Goal: Task Accomplishment & Management: Manage account settings

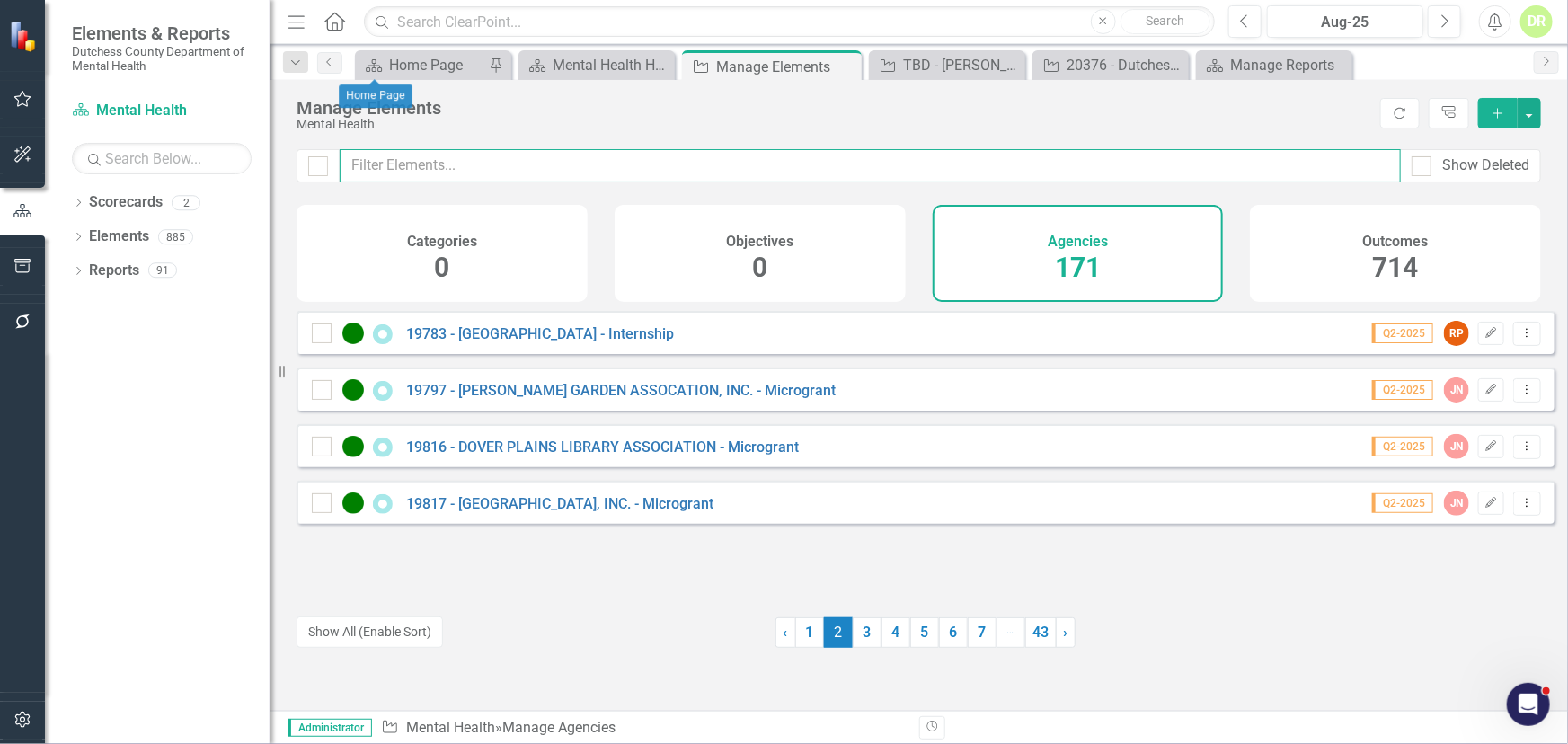
click at [456, 168] on input "text" at bounding box center [870, 166] width 1061 height 33
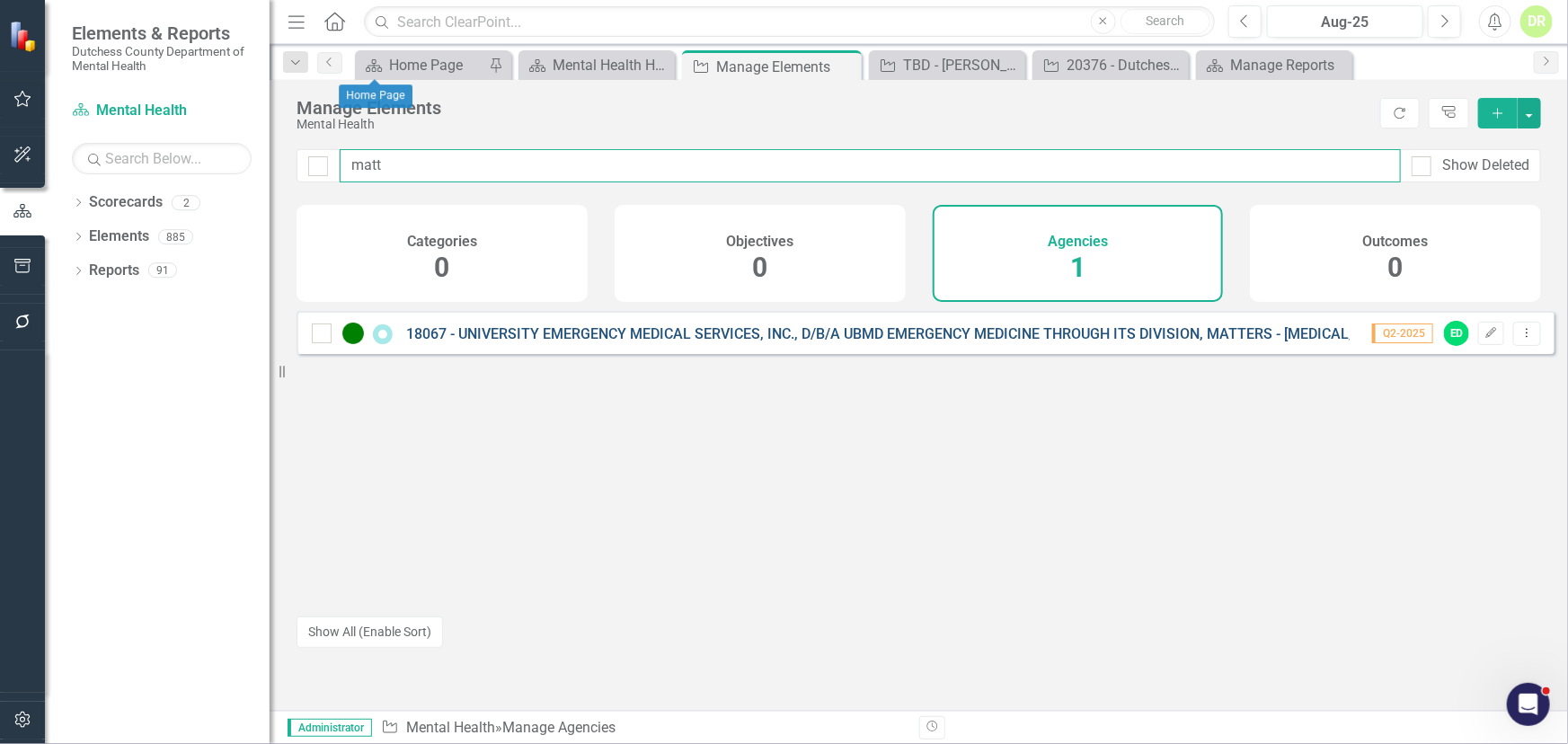
type input "matt"
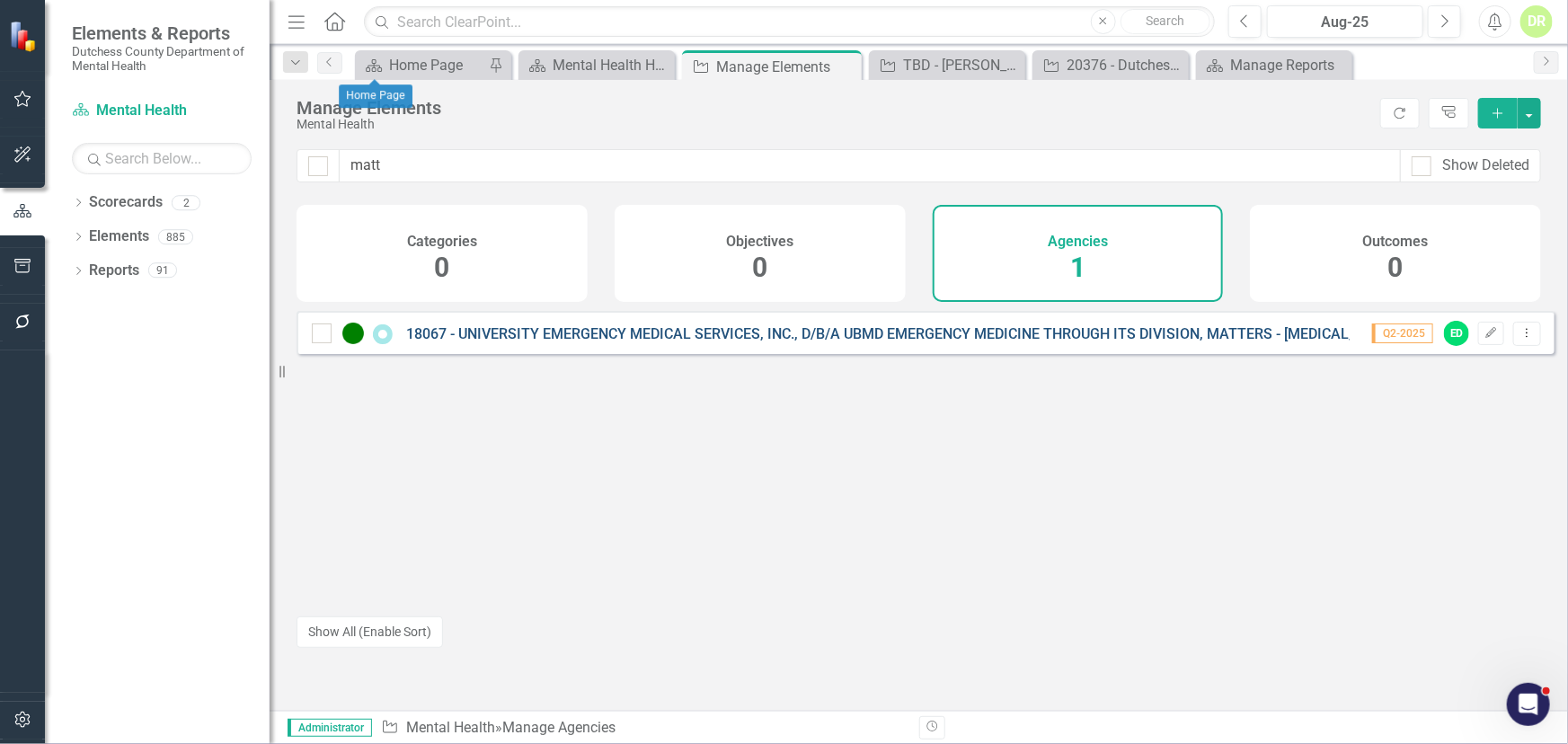
click at [553, 342] on link "18067 - UNIVERSITY EMERGENCY MEDICAL SERVICES, INC., D/B/A UBMD EMERGENCY MEDIC…" at bounding box center [958, 334] width 1104 height 17
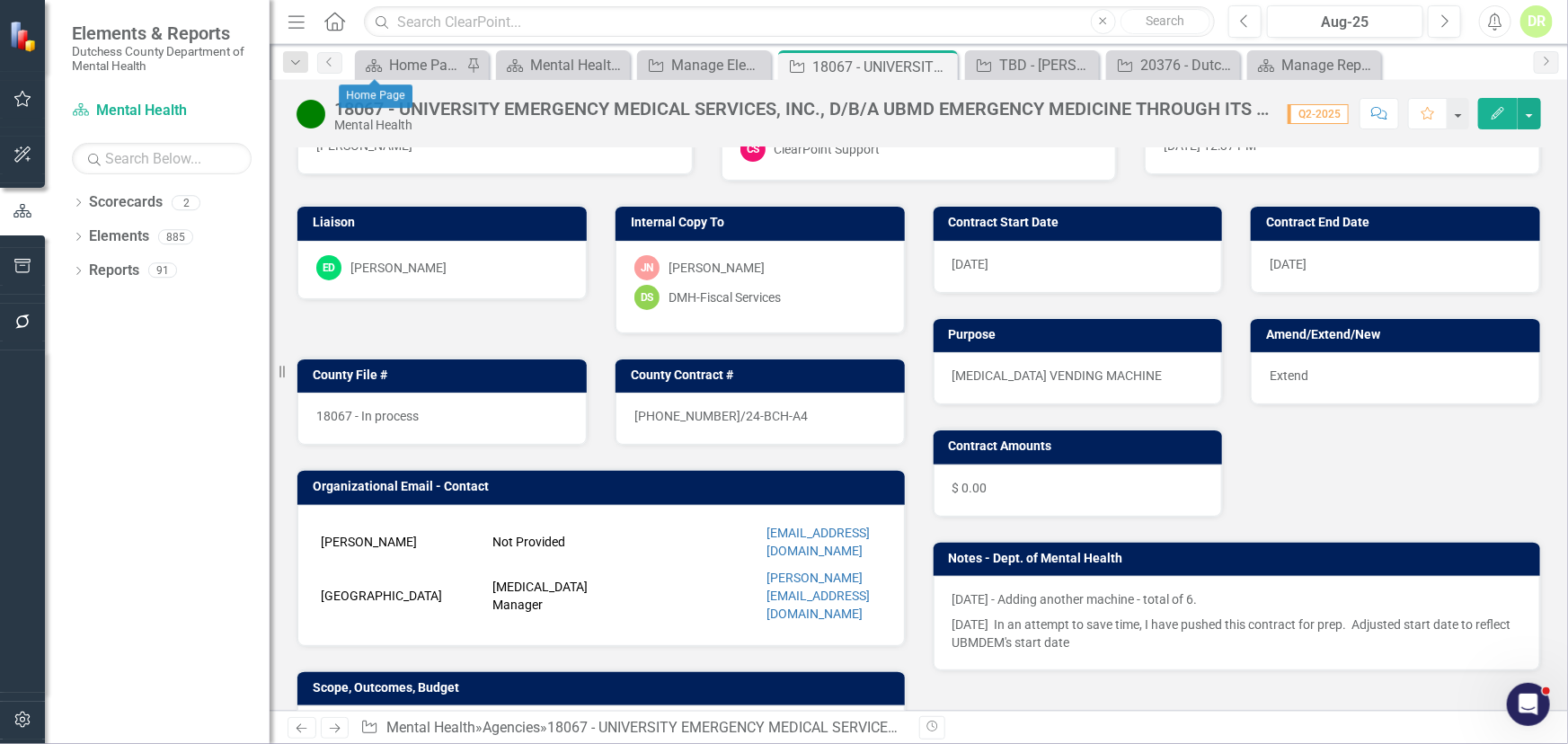
scroll to position [327, 0]
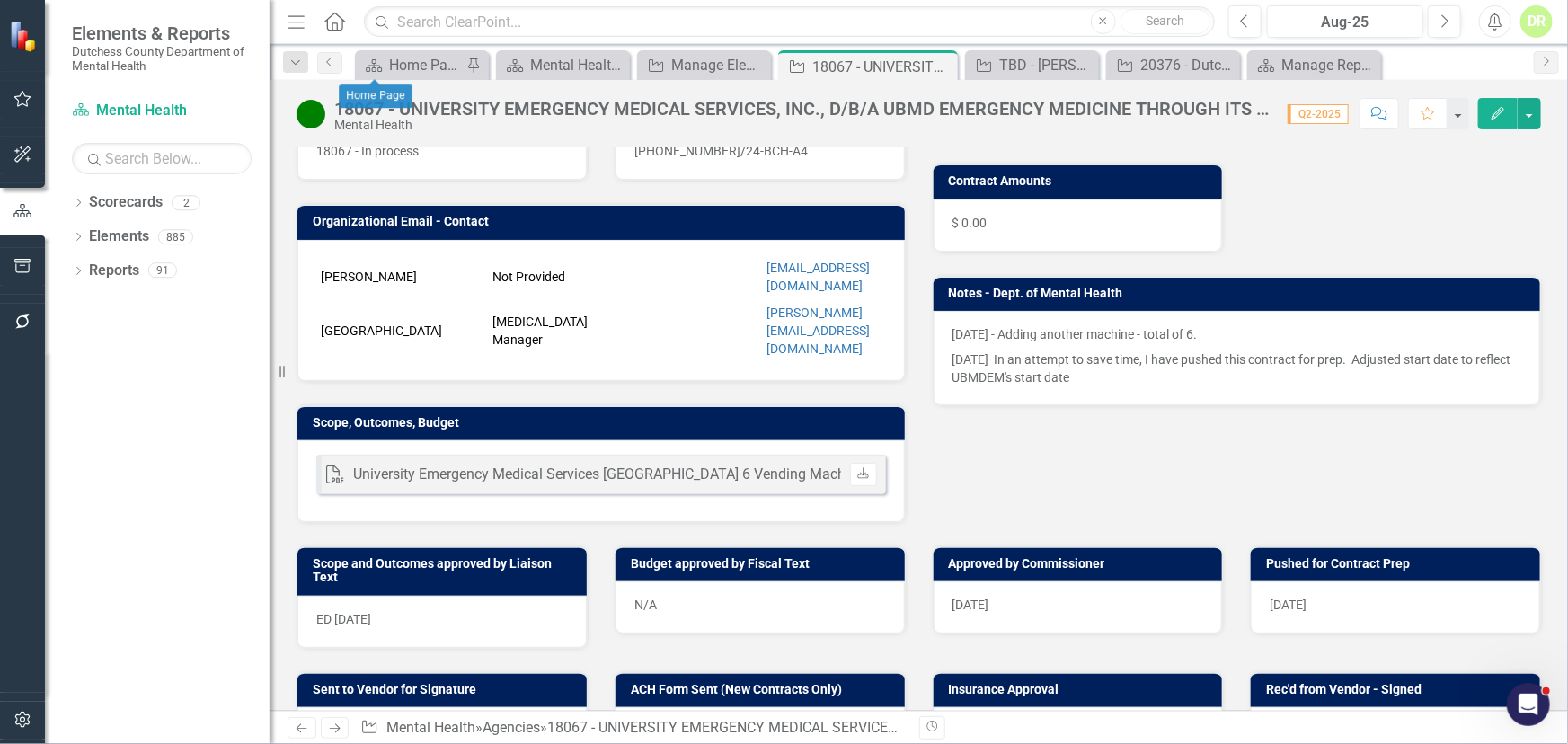
click at [883, 197] on div "Organizational Email - Contact [PERSON_NAME] Not Provided [EMAIL_ADDRESS][DOMAI…" at bounding box center [601, 281] width 636 height 200
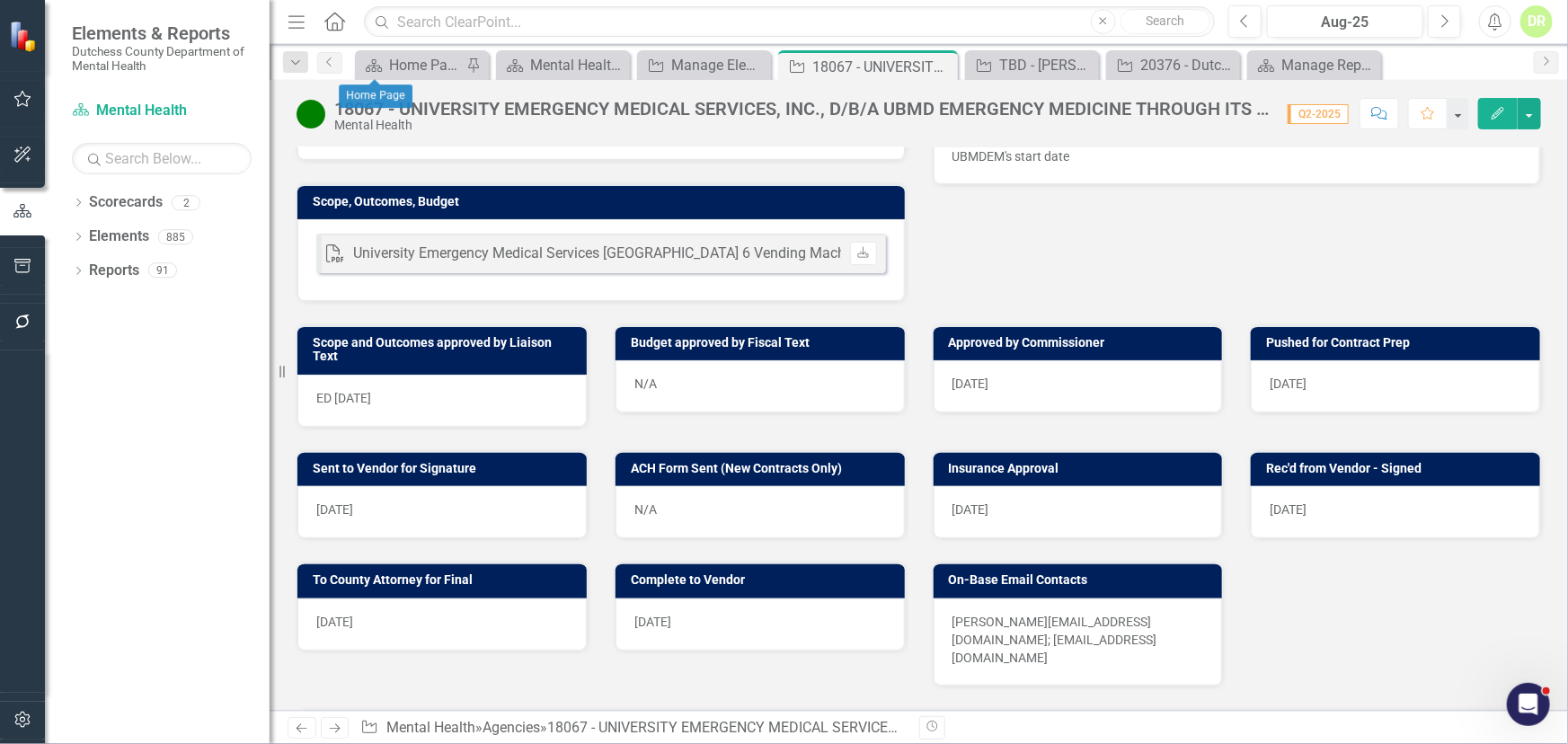
scroll to position [571, 0]
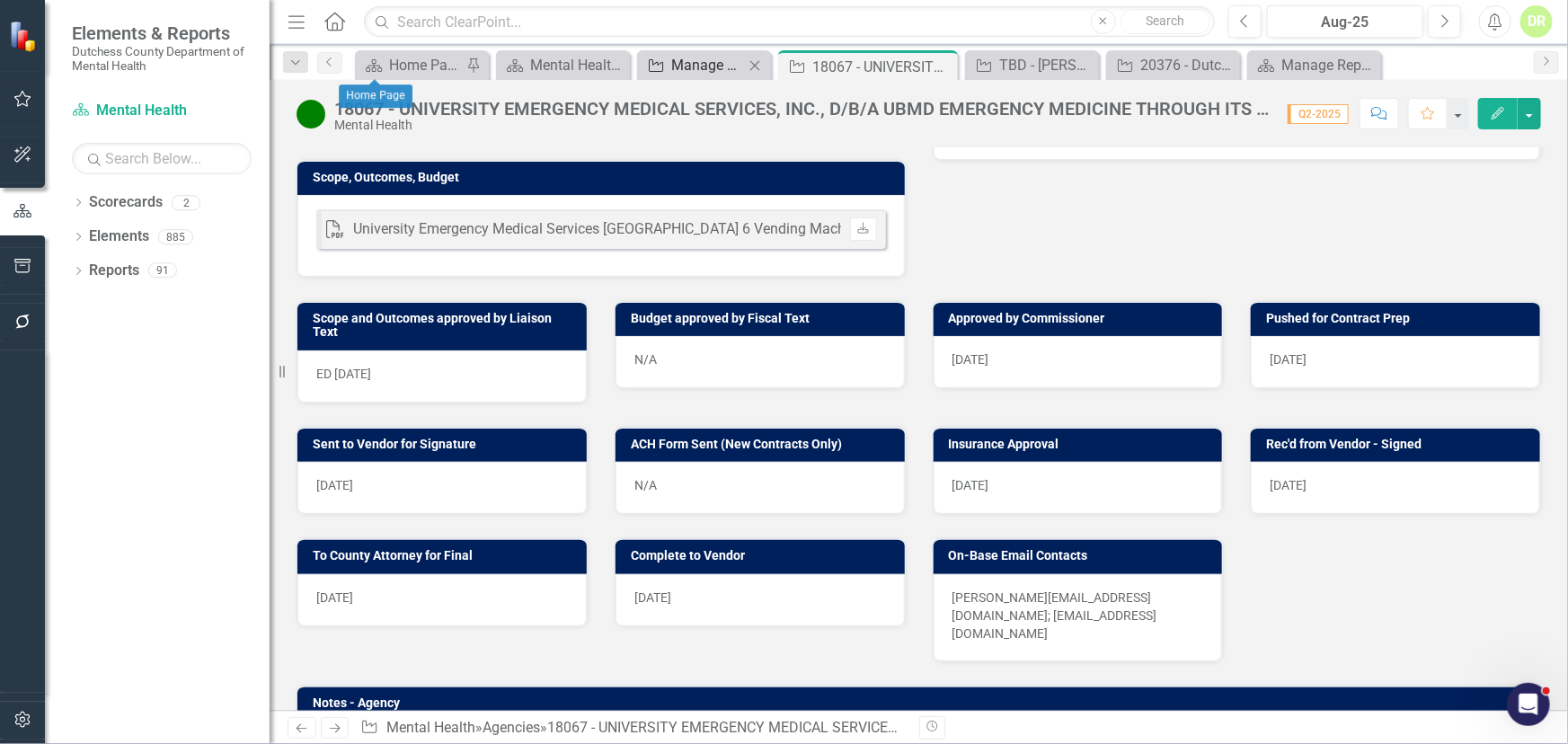
click at [679, 66] on div "Manage Elements" at bounding box center [708, 65] width 72 height 22
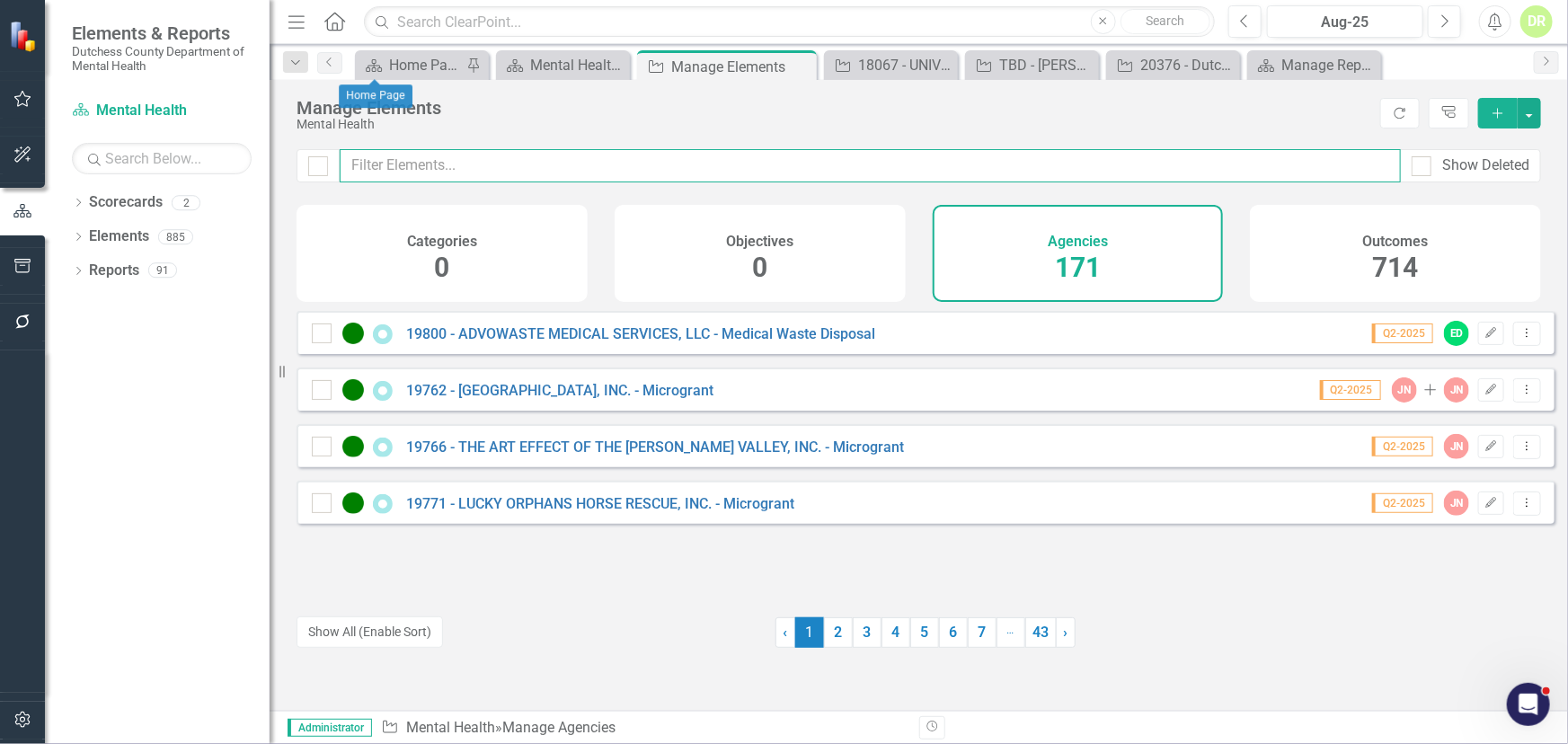
click at [467, 173] on input "text" at bounding box center [870, 166] width 1061 height 33
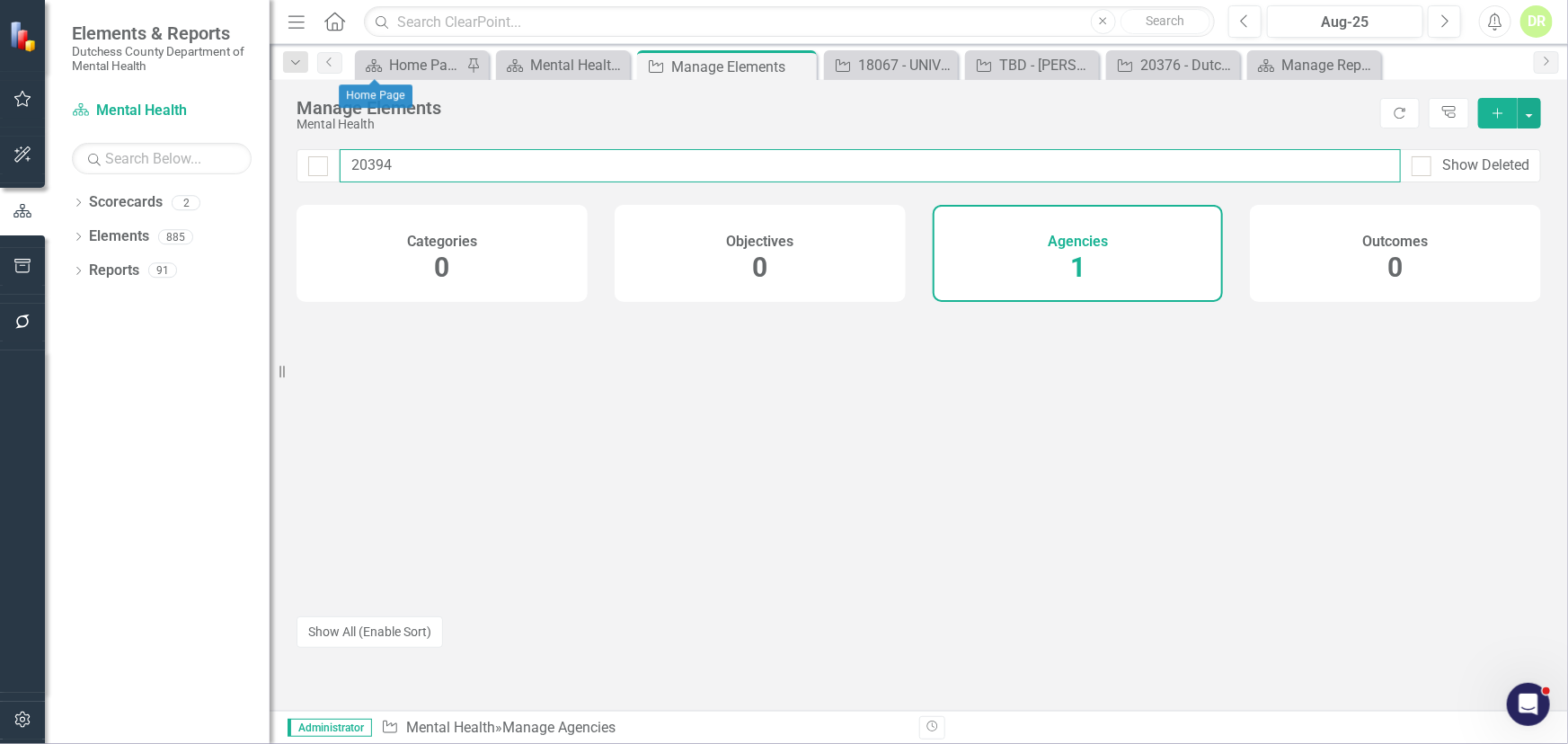
type input "20394"
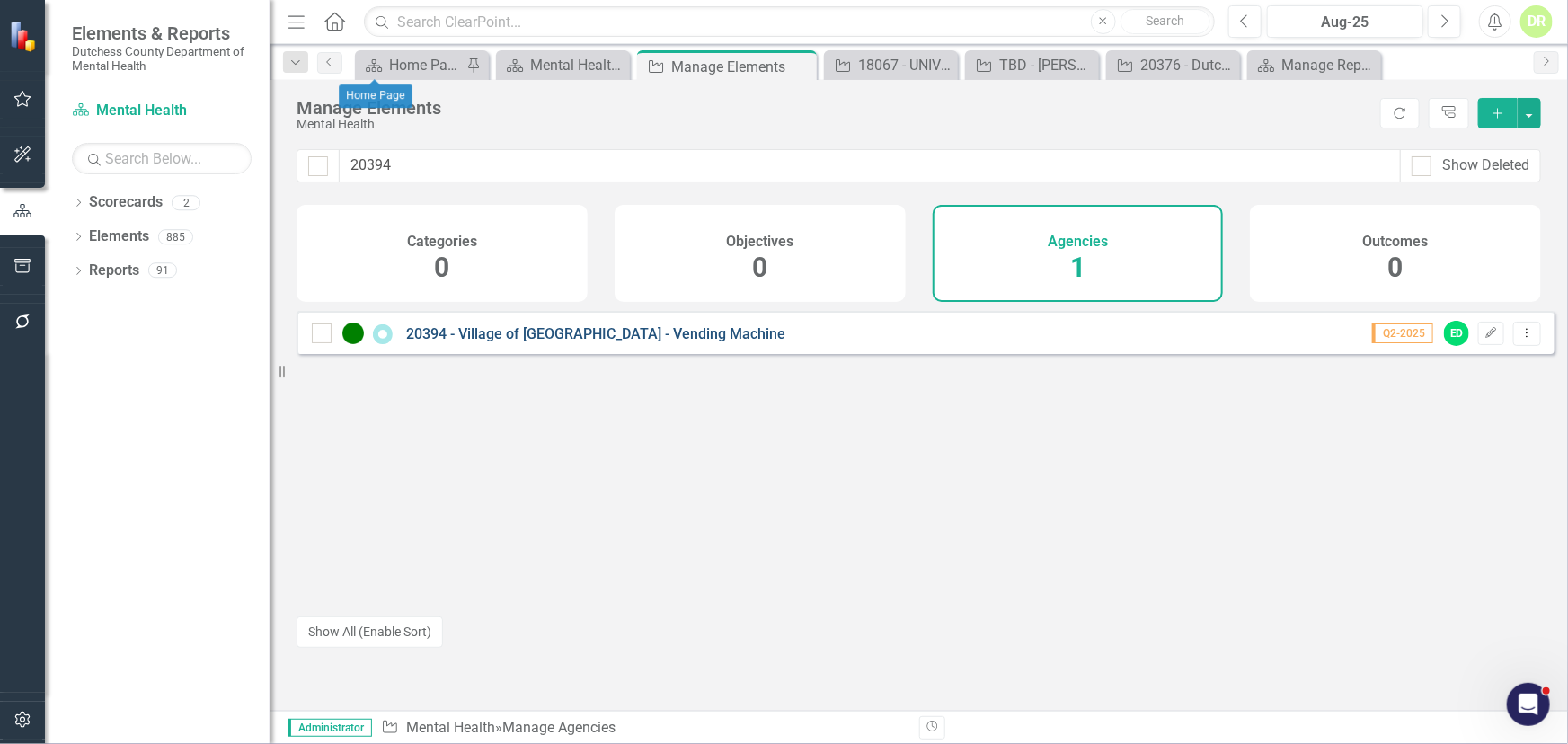
click at [468, 341] on link "20394 - Village of [GEOGRAPHIC_DATA] - Vending Machine" at bounding box center [595, 334] width 379 height 17
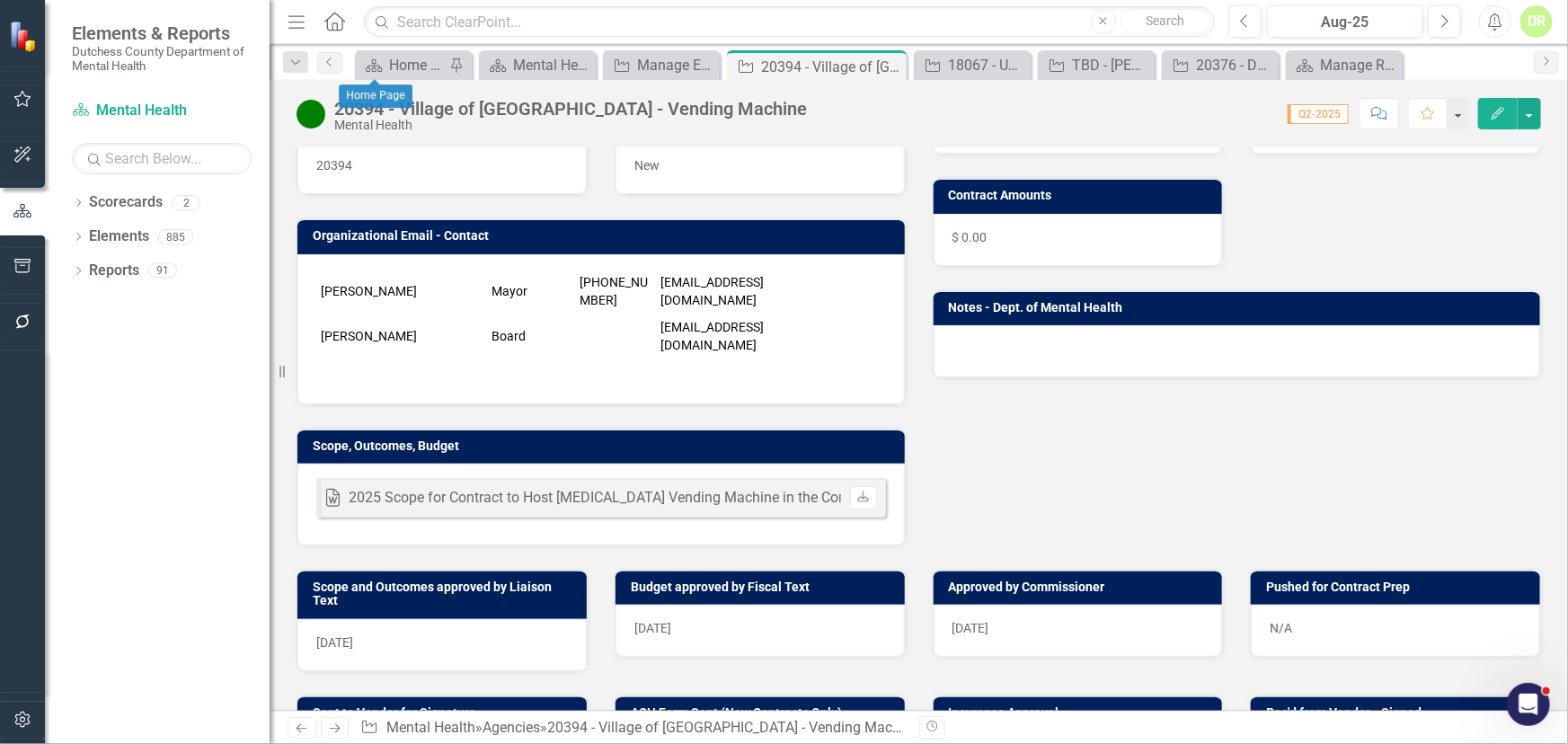
scroll to position [408, 0]
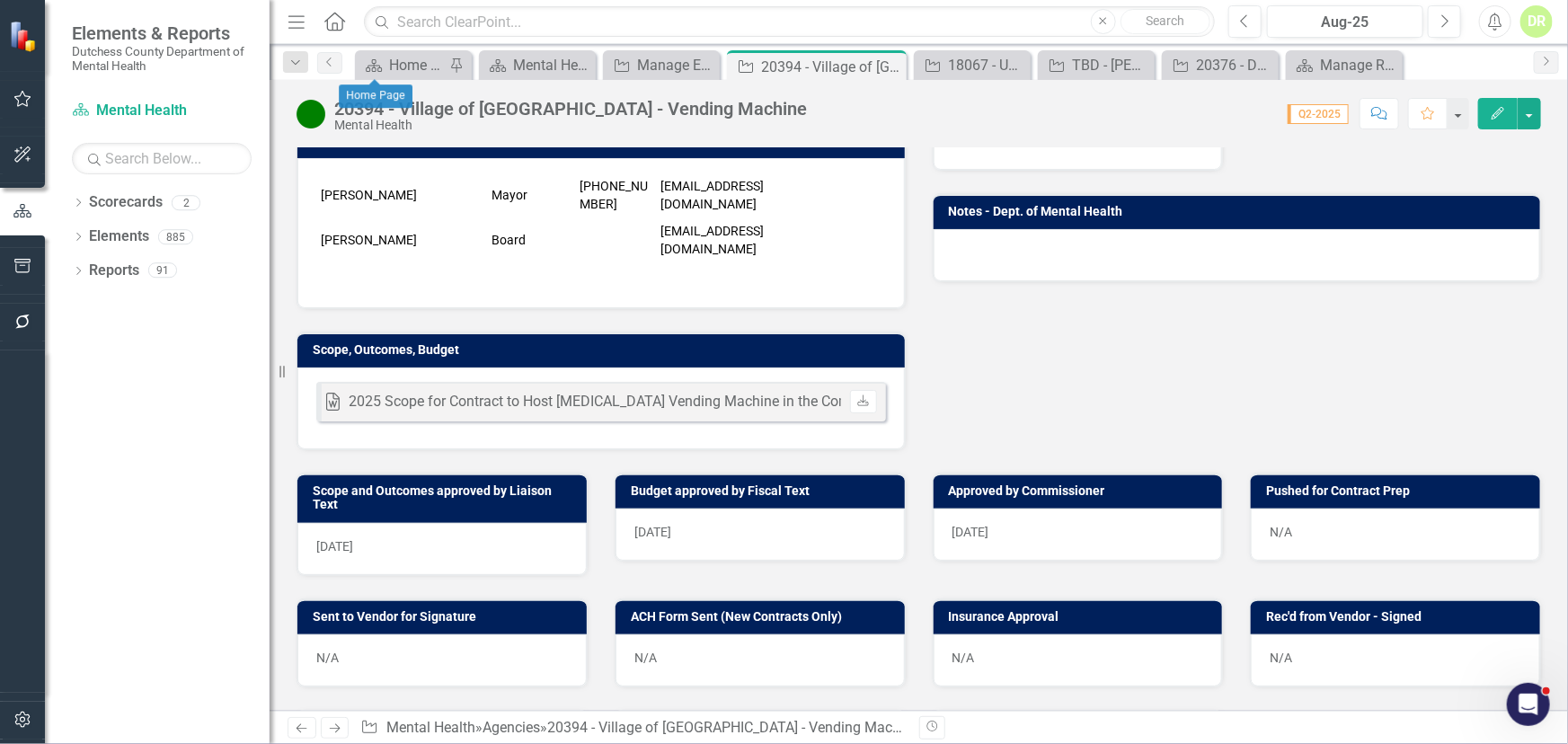
click at [590, 430] on div "Word 2025 Scope for Contract to Host [MEDICAL_DATA] Vending Machine in the Comm…" at bounding box center [601, 408] width 607 height 82
click at [585, 430] on div "Word 2025 Scope for Contract to Host [MEDICAL_DATA] Vending Machine in the Comm…" at bounding box center [601, 408] width 607 height 82
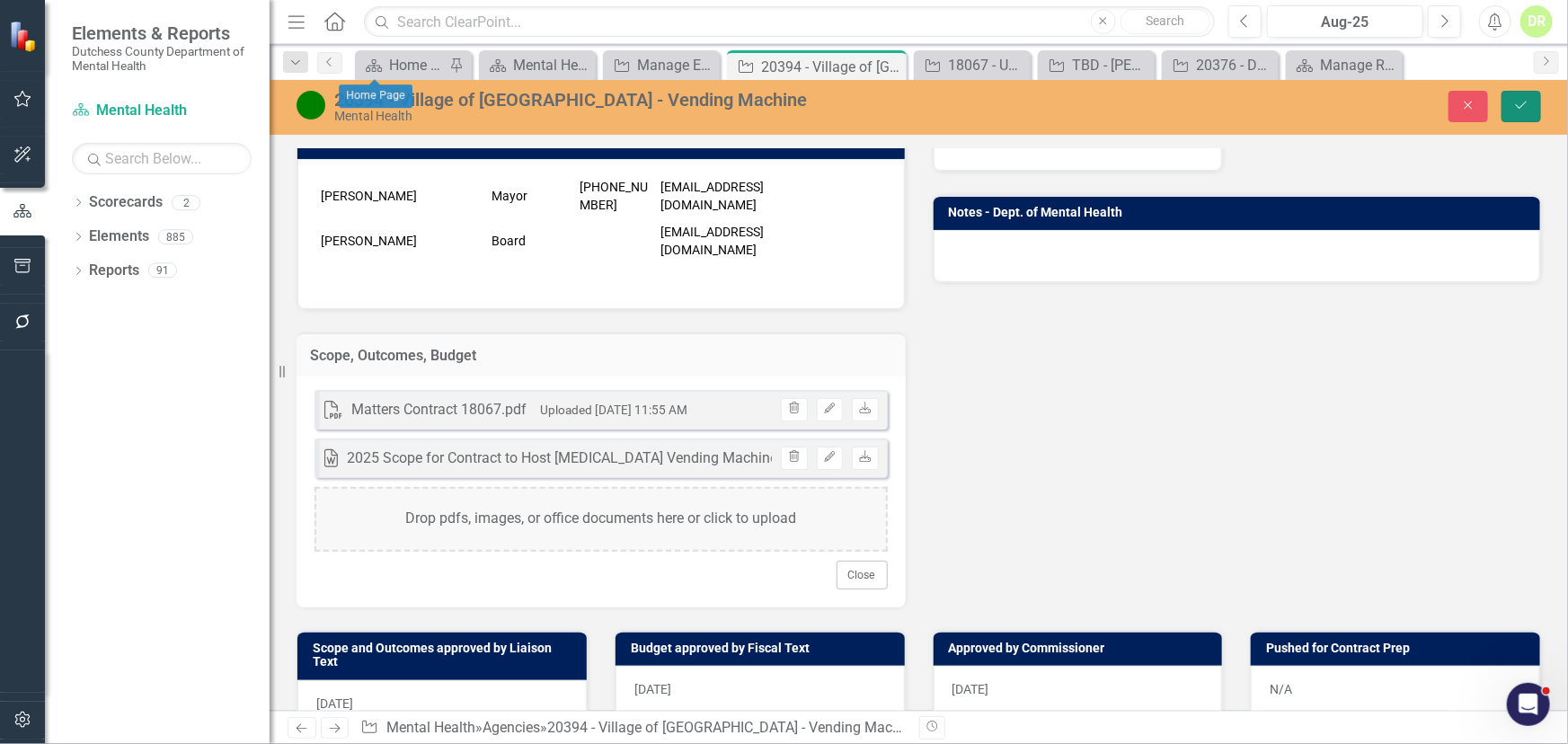
click at [1523, 102] on icon "Save" at bounding box center [1521, 106] width 16 height 13
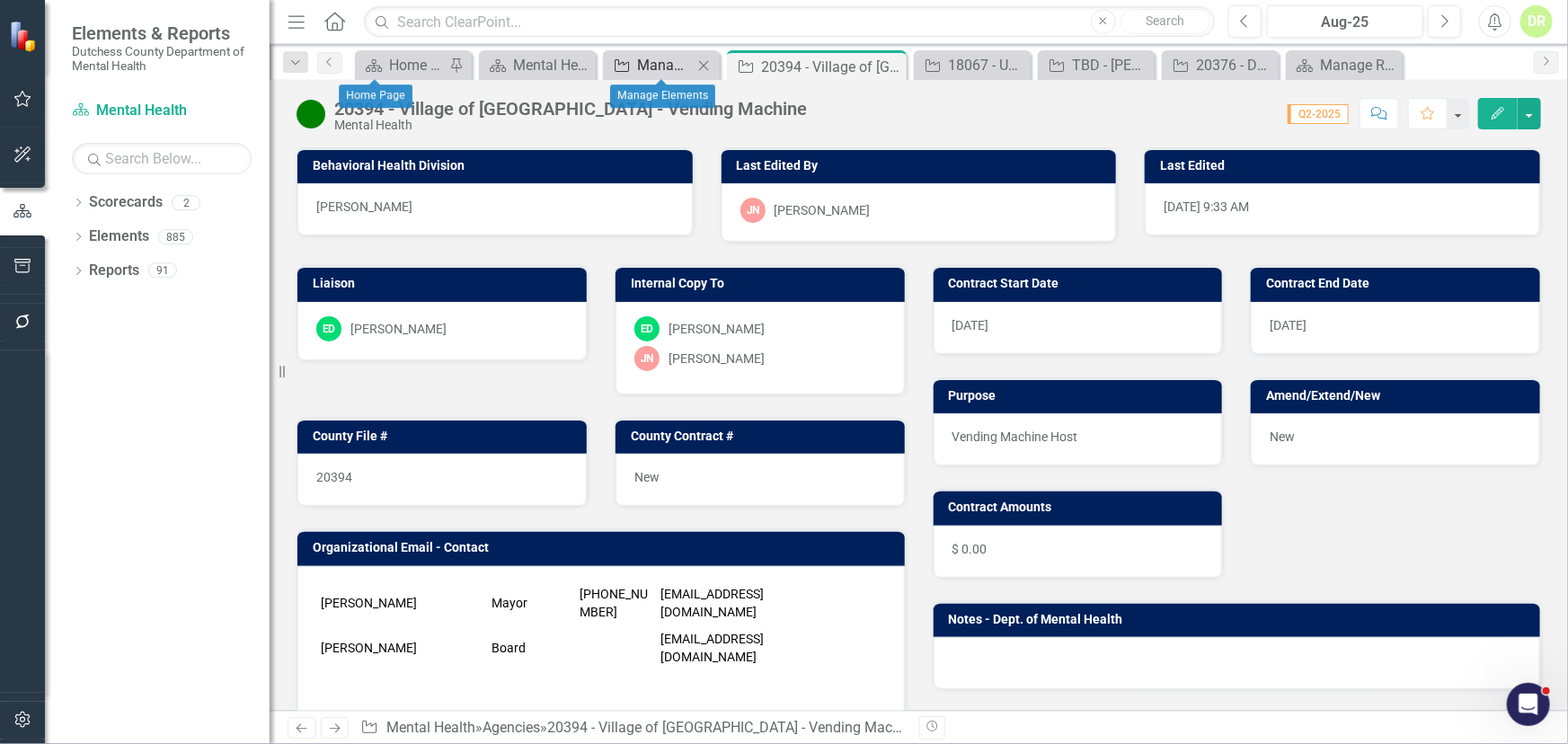
click at [649, 71] on div "Manage Elements" at bounding box center [665, 65] width 56 height 22
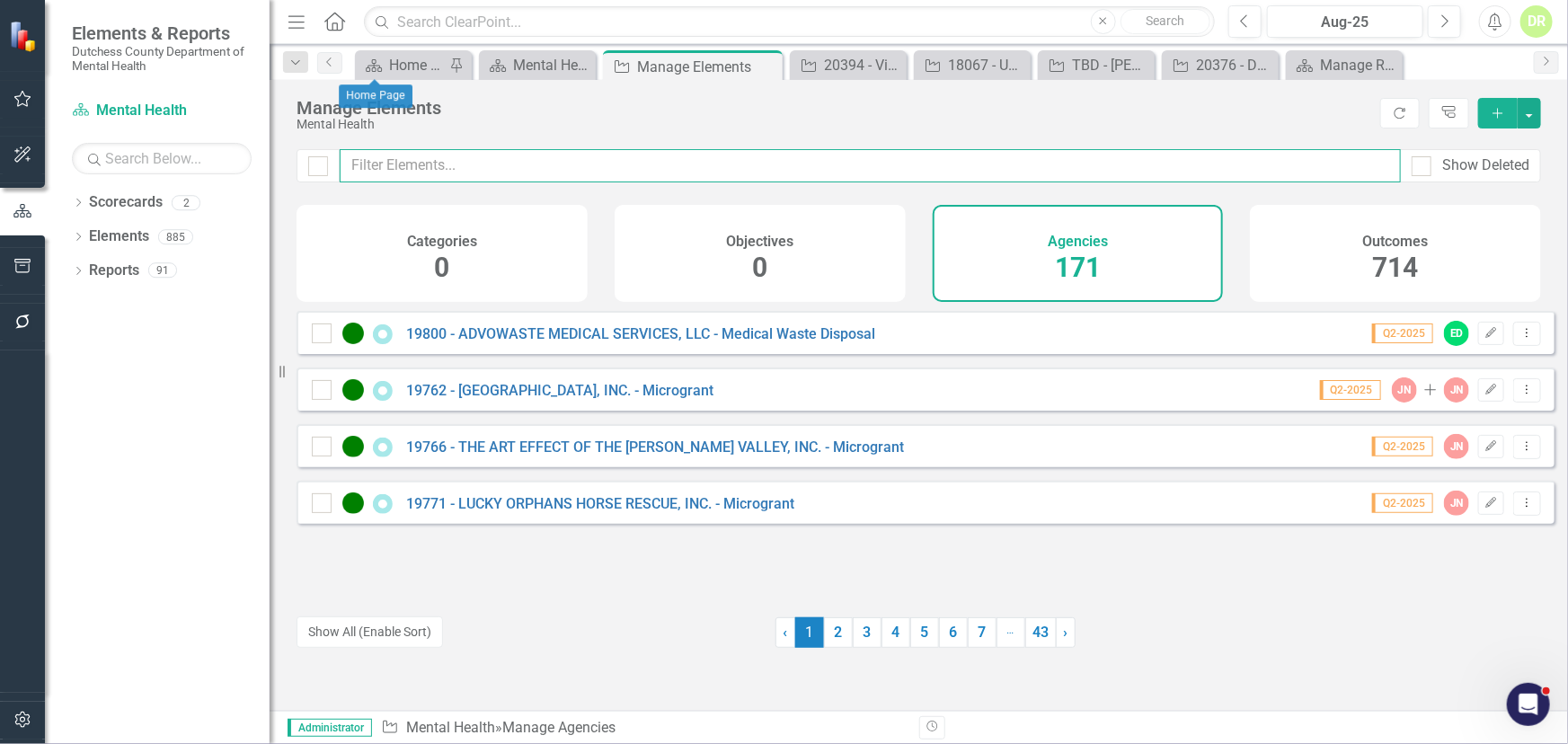
click at [564, 160] on input "text" at bounding box center [870, 166] width 1061 height 33
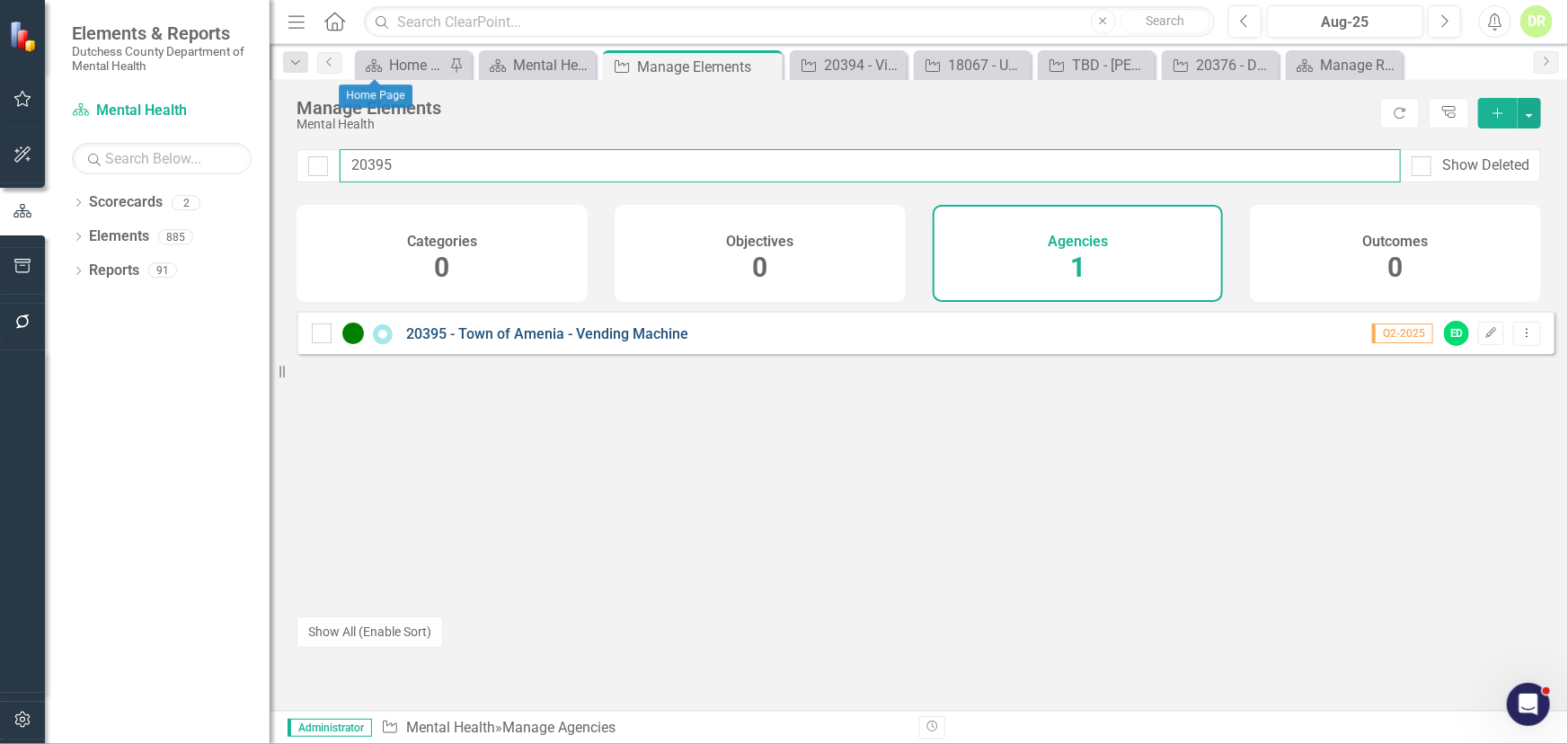
type input "20395"
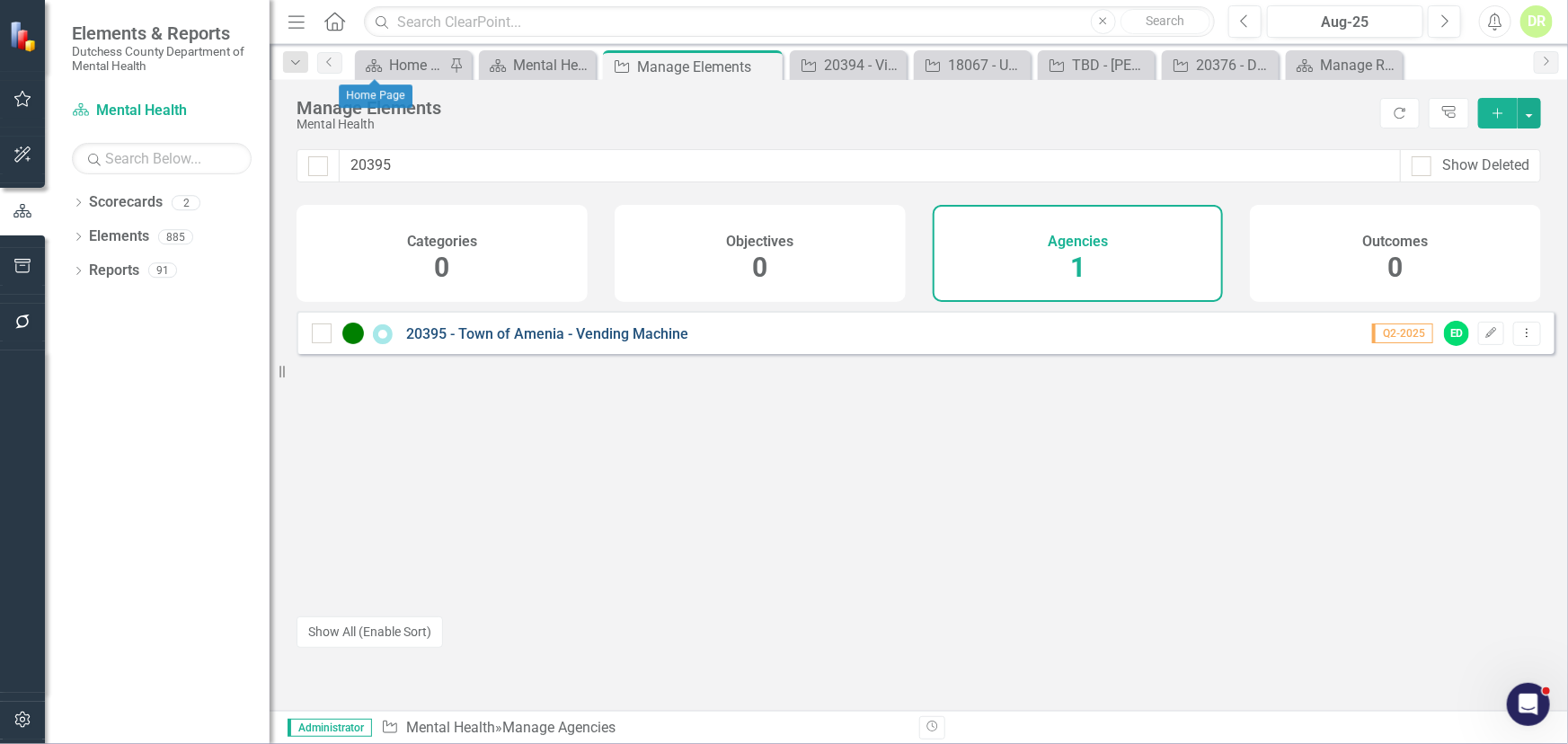
click at [616, 342] on link "20395 - Town of Amenia - Vending Machine" at bounding box center [547, 334] width 282 height 17
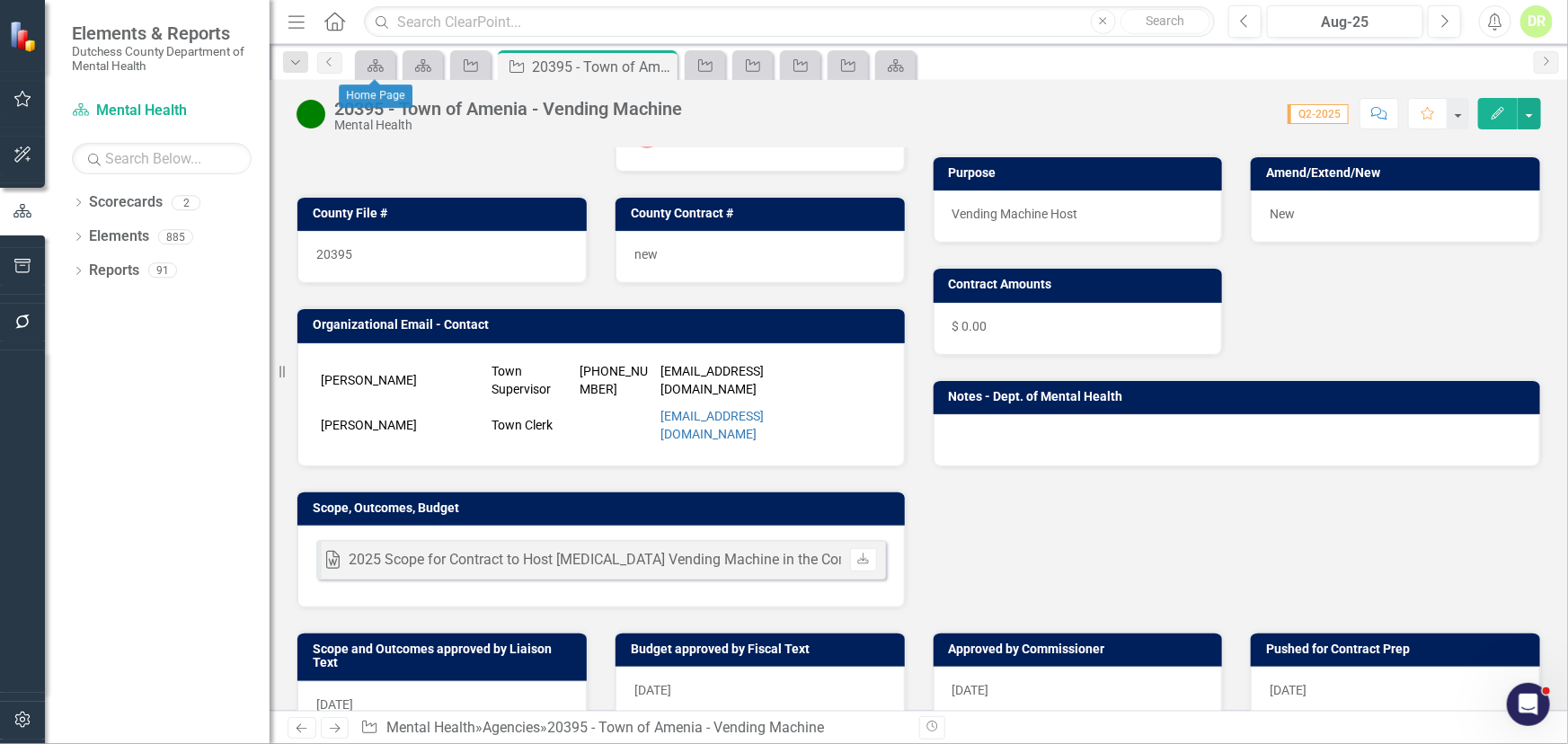
scroll to position [245, 0]
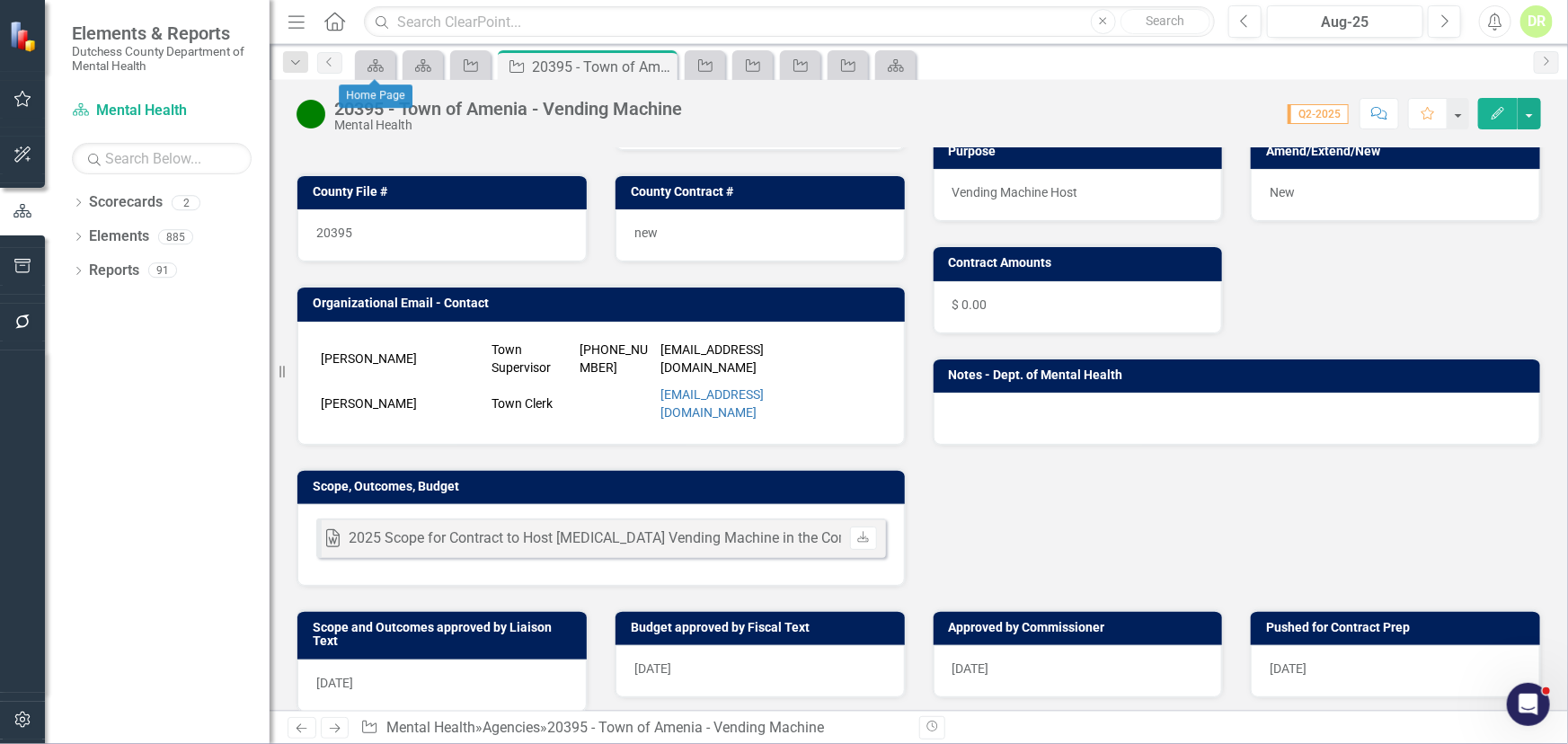
click at [716, 568] on div "Word 2025 Scope for Contract to Host [MEDICAL_DATA] Vending Machine in the Comm…" at bounding box center [601, 545] width 607 height 82
click at [715, 568] on div "Word 2025 Scope for Contract to Host [MEDICAL_DATA] Vending Machine in the Comm…" at bounding box center [601, 545] width 607 height 82
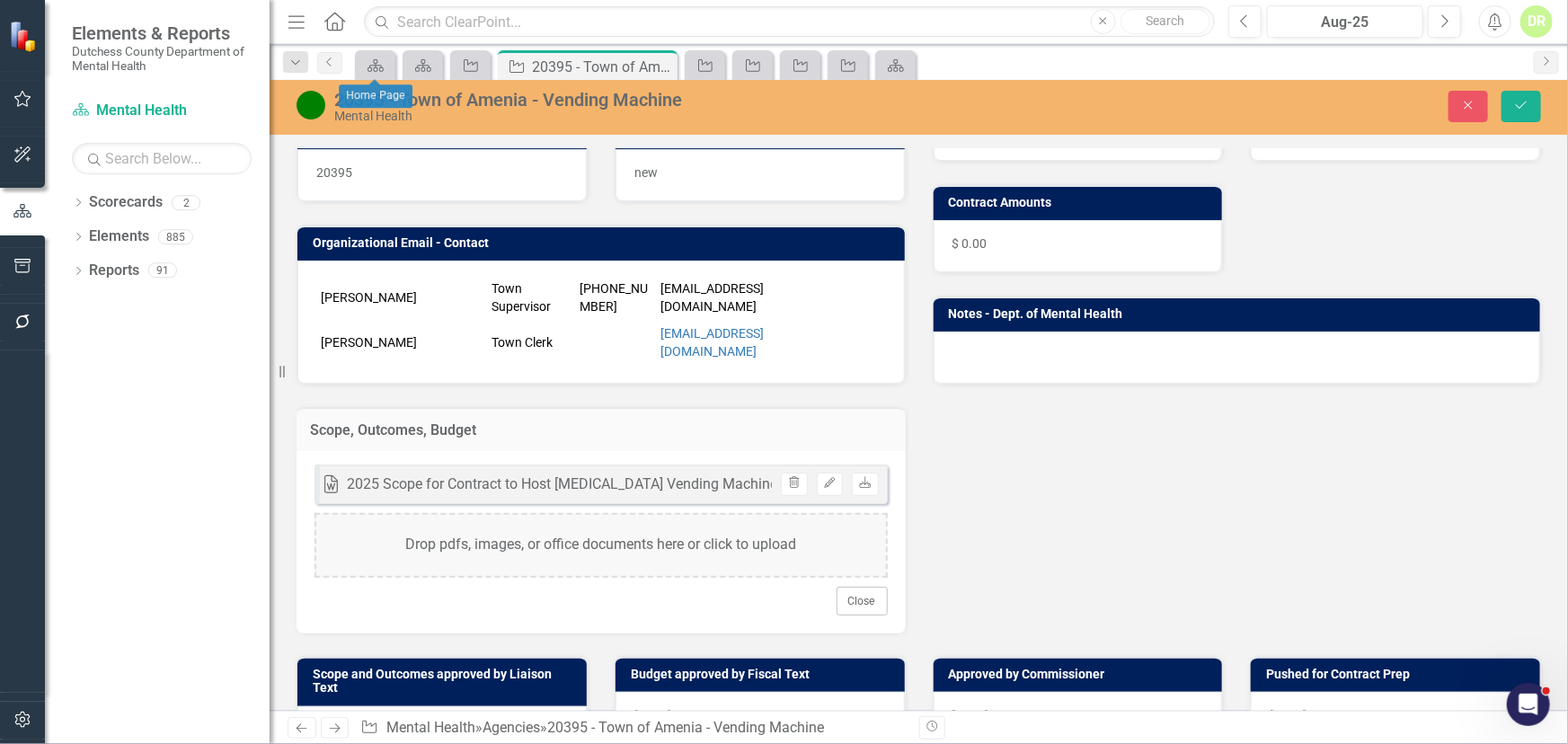
scroll to position [490, 0]
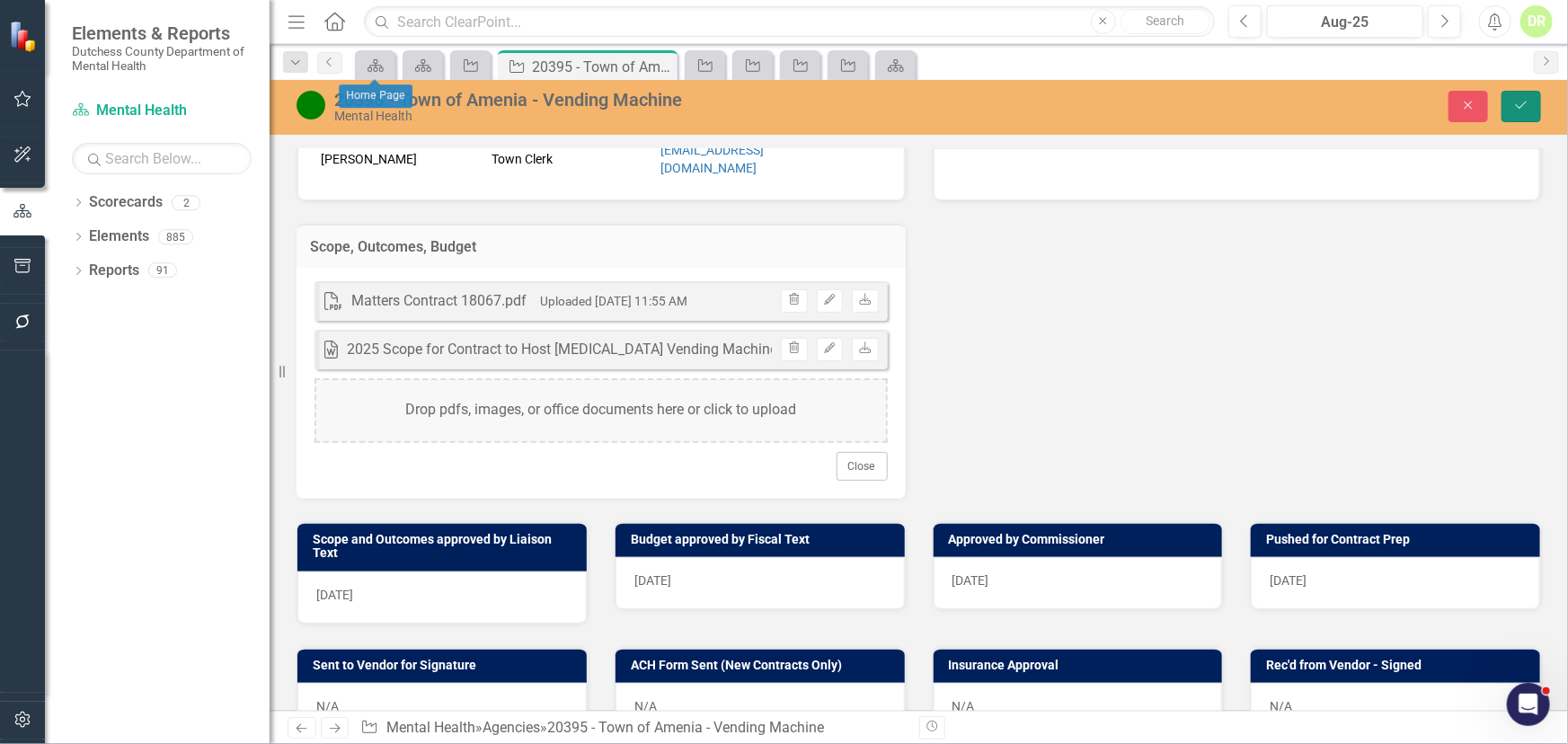
click at [1531, 105] on button "Save" at bounding box center [1521, 107] width 40 height 32
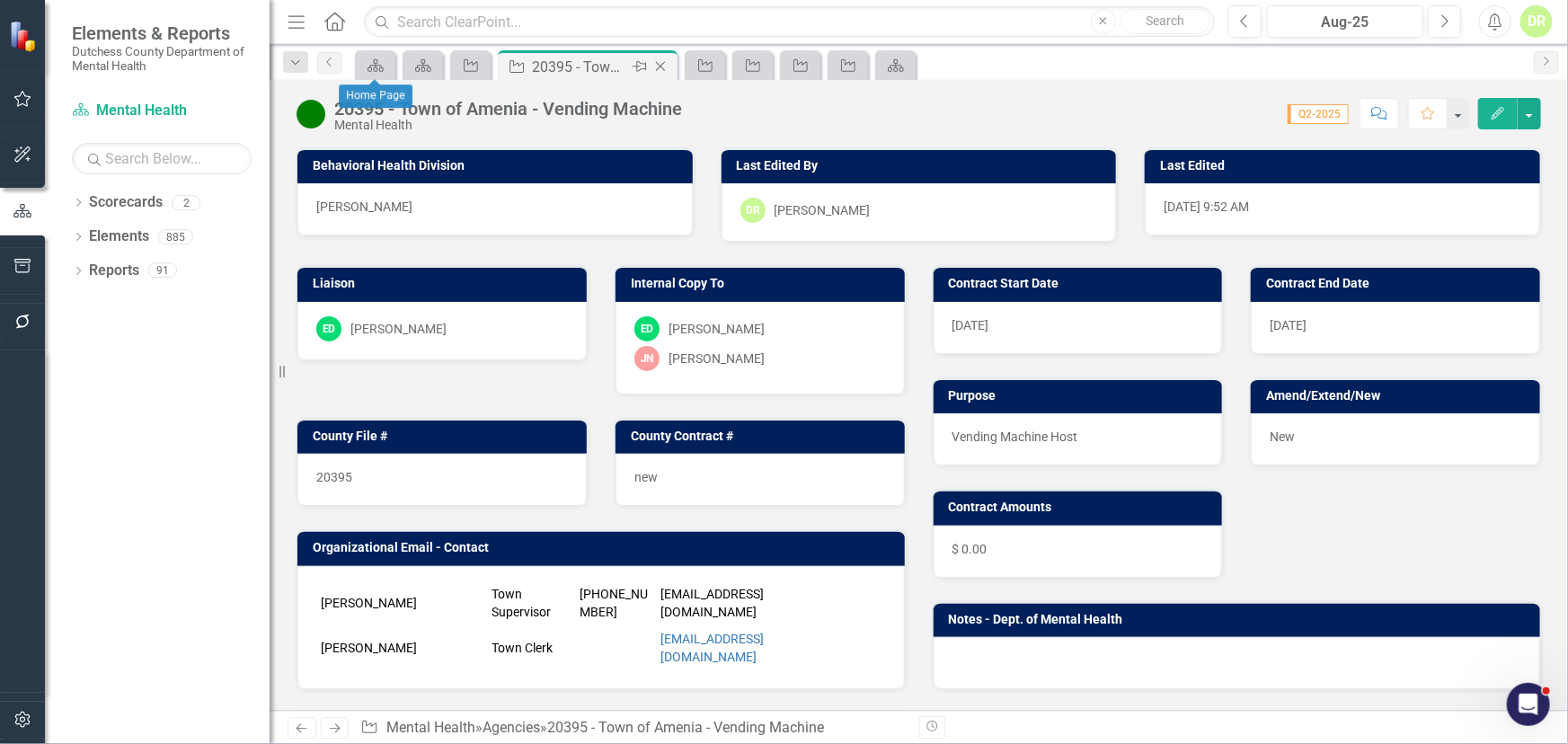
click at [658, 68] on icon at bounding box center [660, 67] width 10 height 10
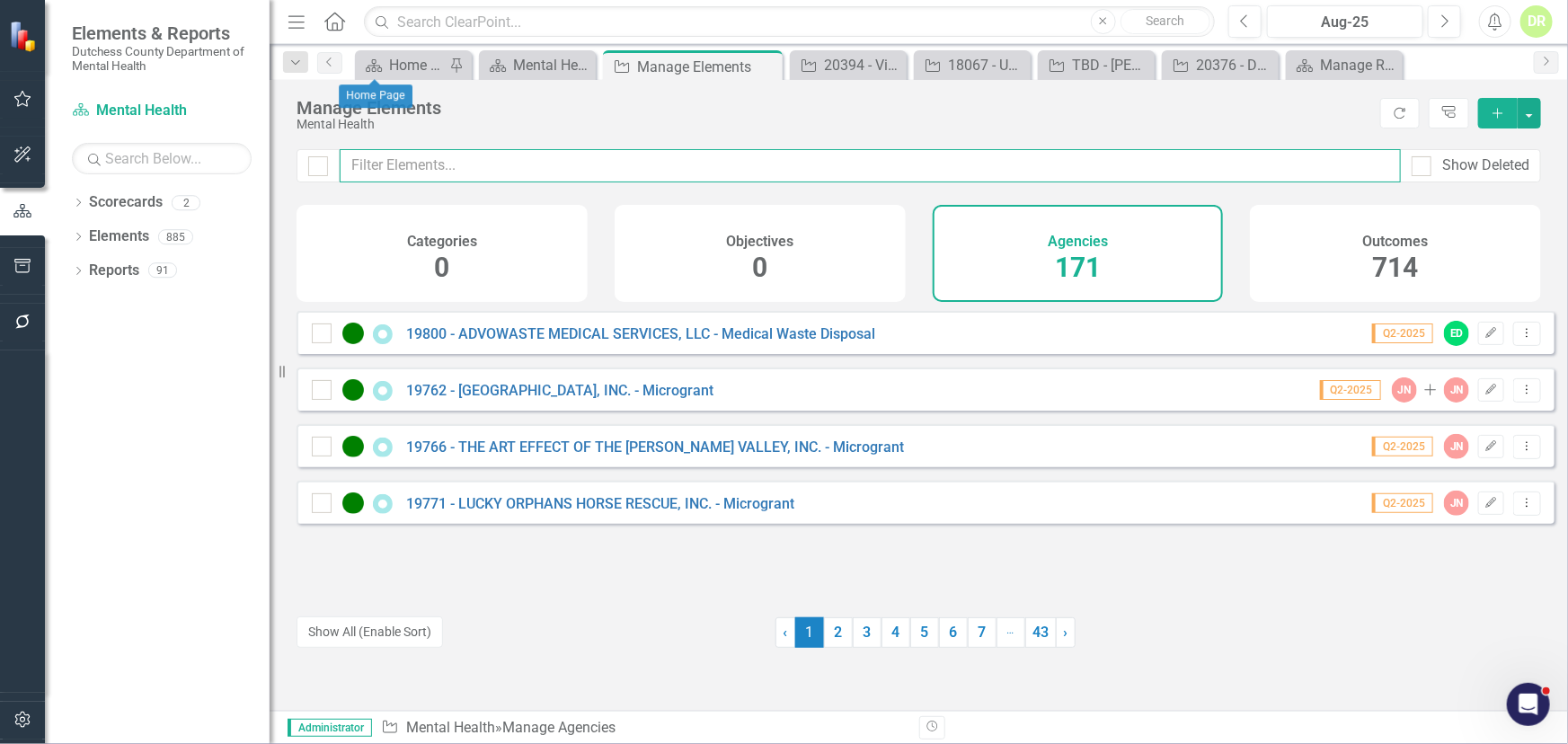
drag, startPoint x: 472, startPoint y: 173, endPoint x: 461, endPoint y: 161, distance: 16.3
click at [468, 168] on input "text" at bounding box center [870, 166] width 1061 height 33
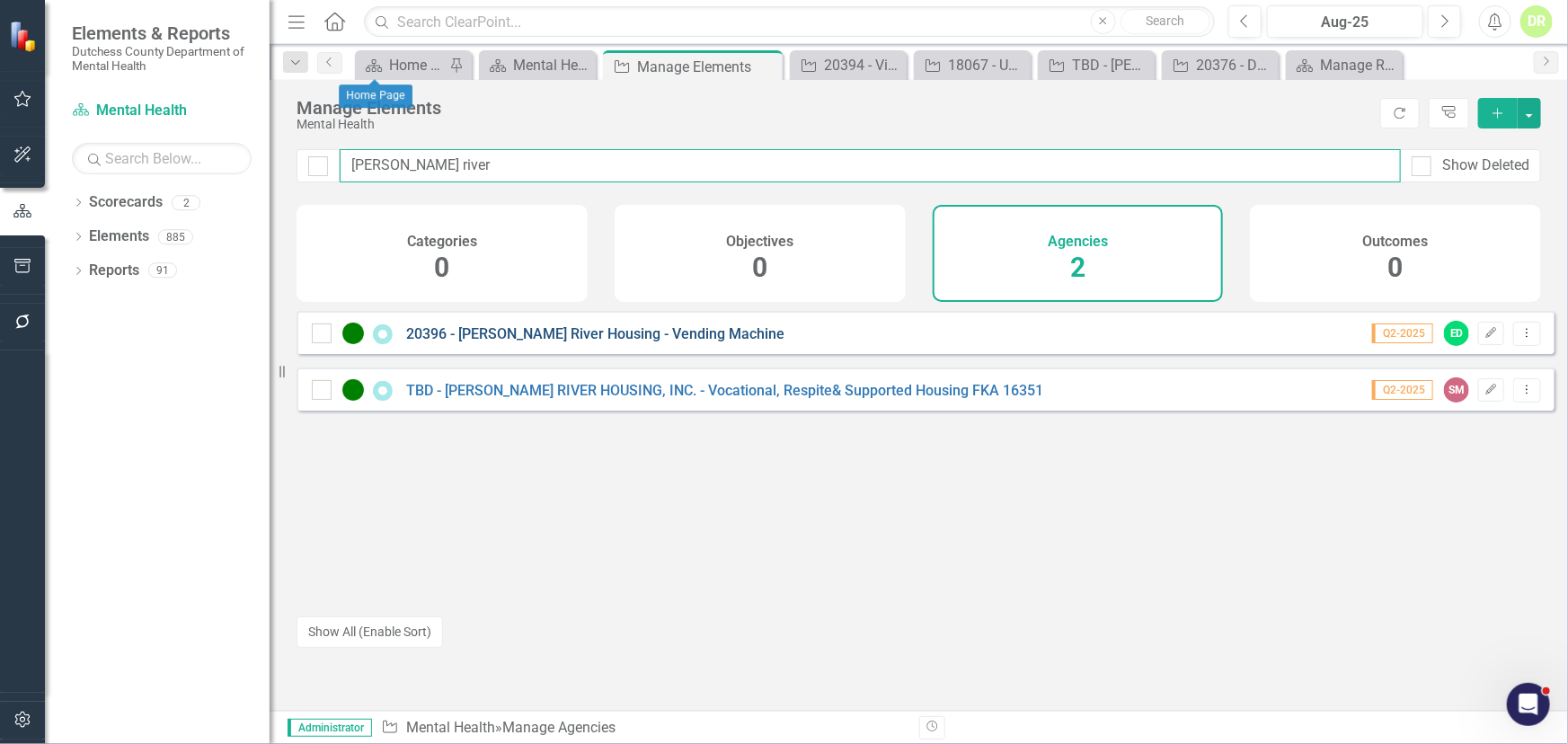
type input "[PERSON_NAME] river"
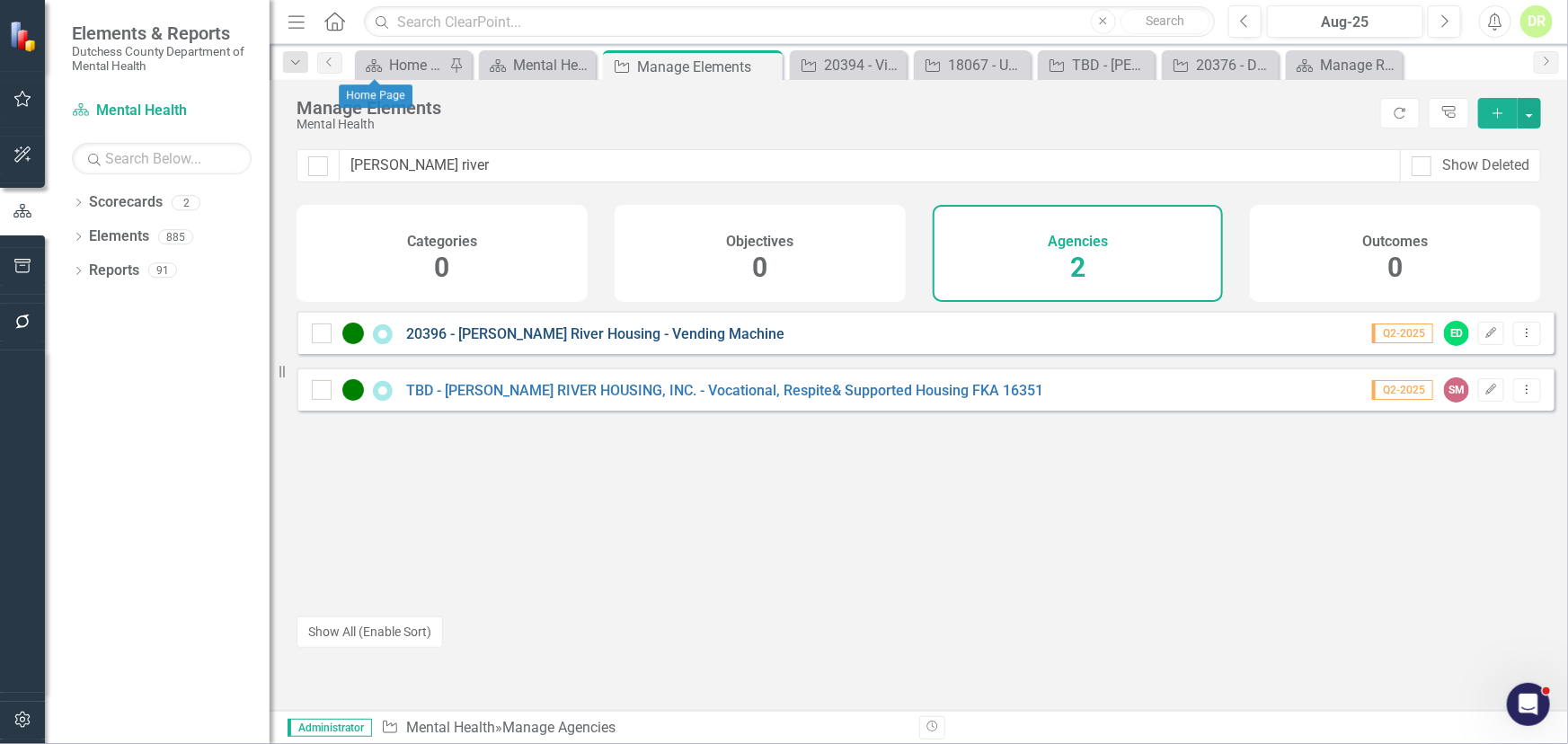
click at [510, 342] on link "20396 - [PERSON_NAME] River Housing - Vending Machine" at bounding box center [595, 334] width 378 height 17
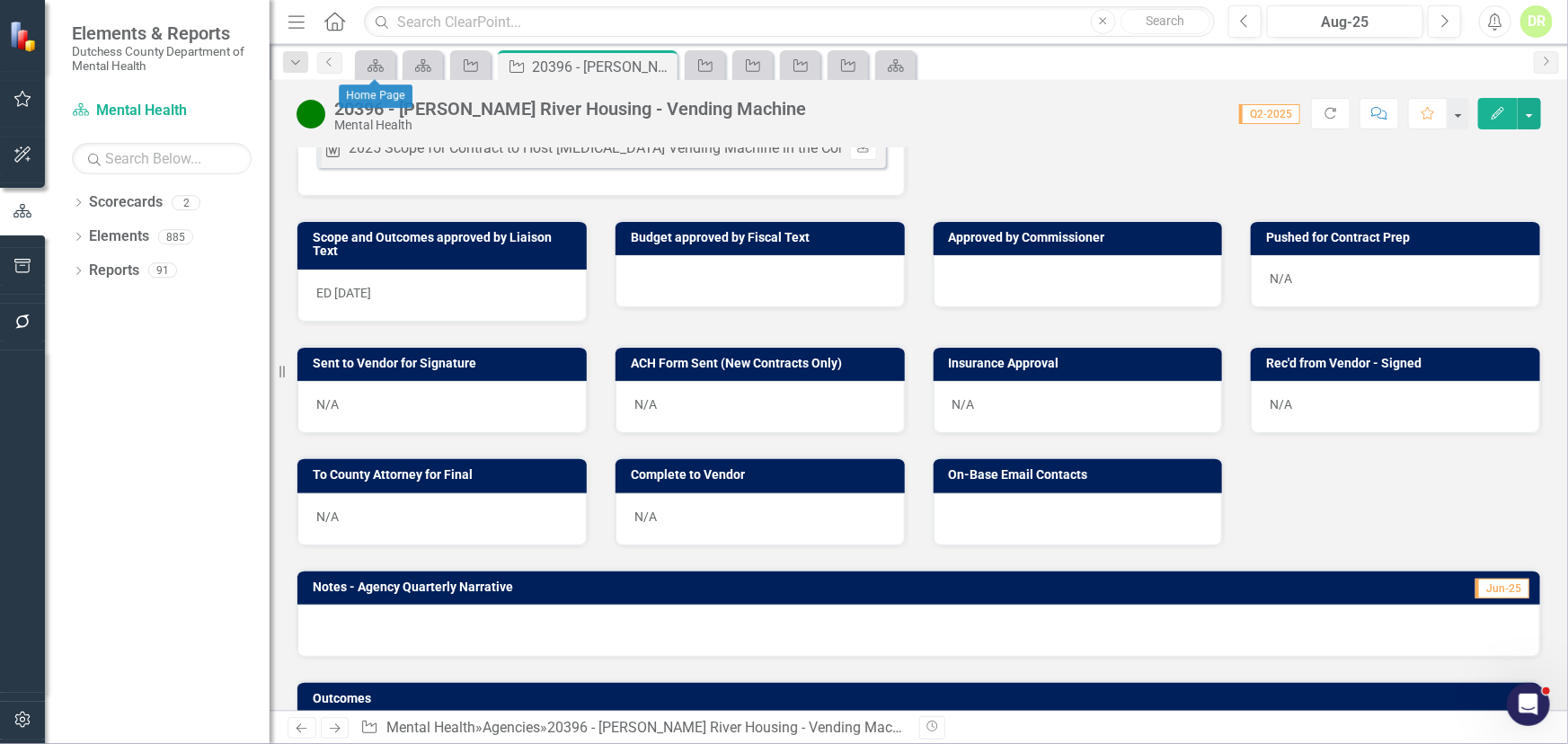
scroll to position [408, 0]
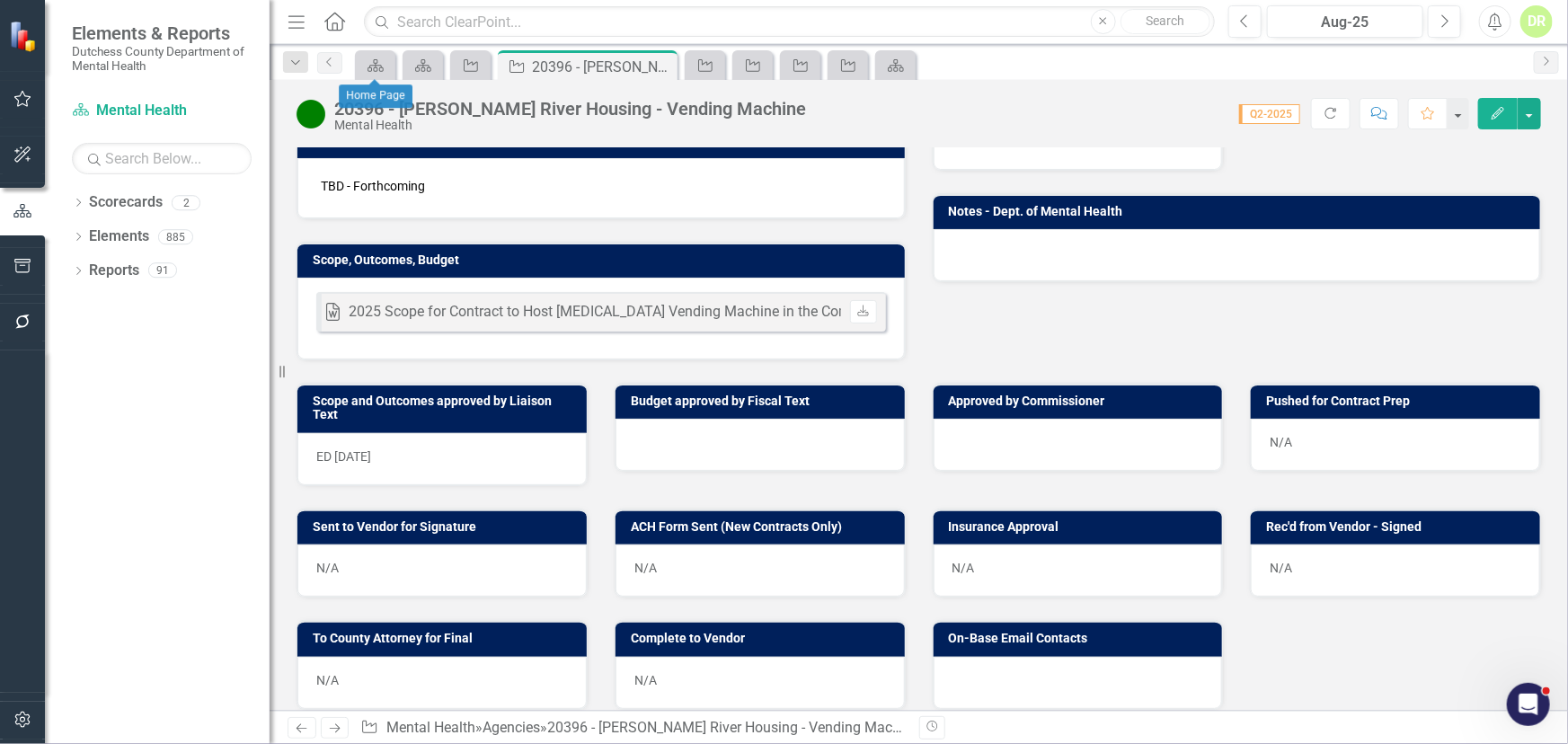
click at [416, 335] on div "Word 2025 Scope for Contract to Host [MEDICAL_DATA] Vending Machine in the Comm…" at bounding box center [601, 318] width 607 height 82
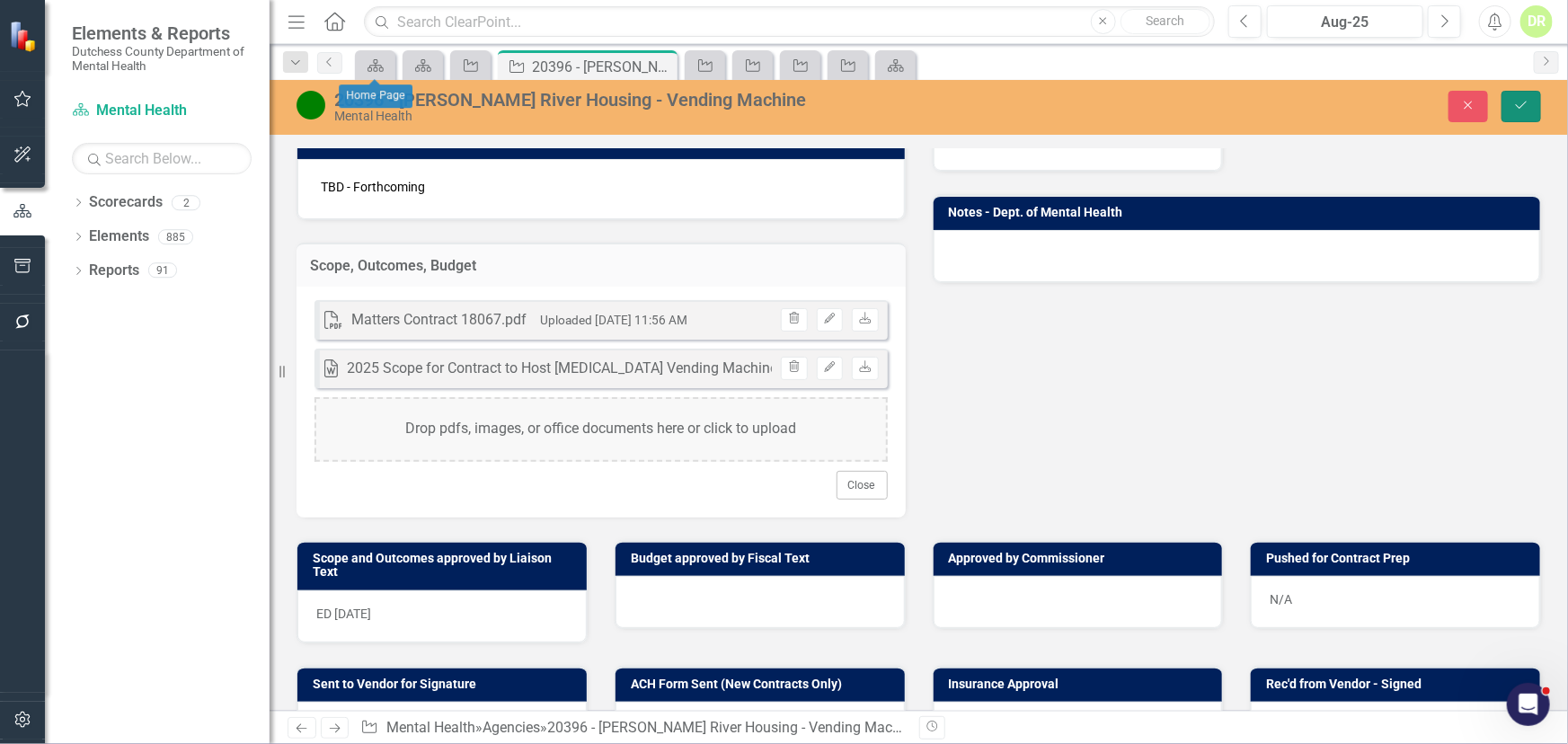
click at [1524, 105] on icon "Save" at bounding box center [1521, 106] width 16 height 13
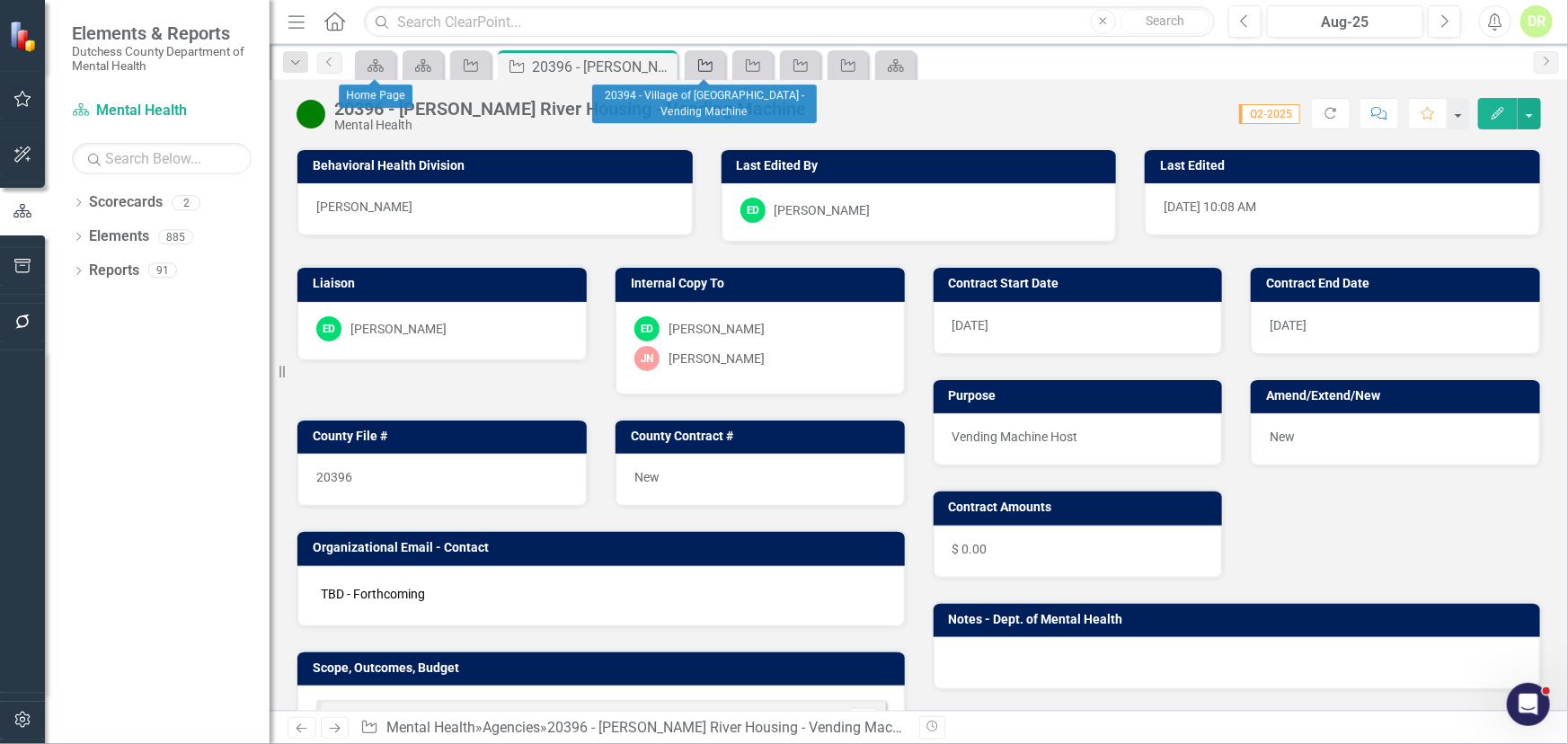
click at [705, 63] on icon at bounding box center [706, 66] width 15 height 13
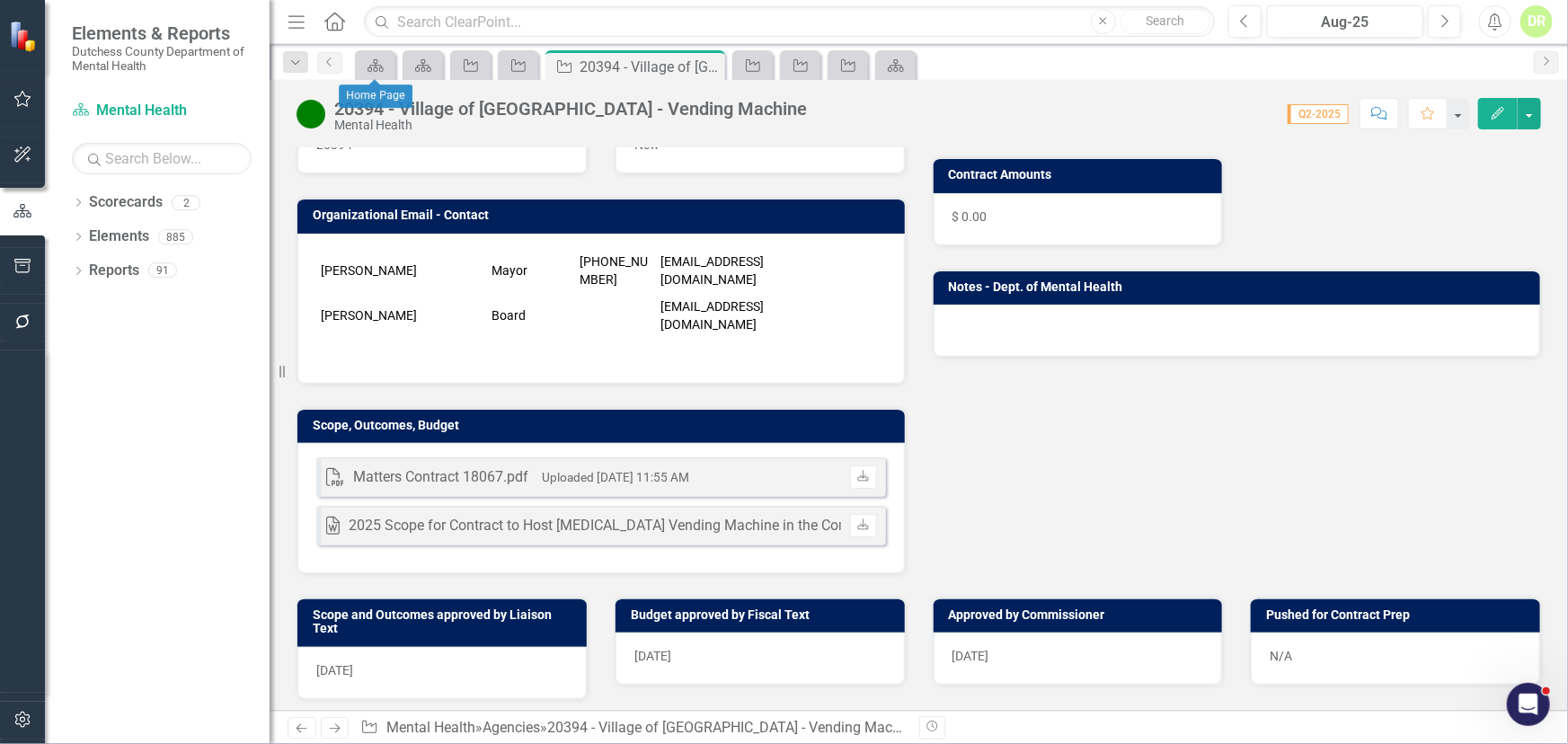
scroll to position [408, 0]
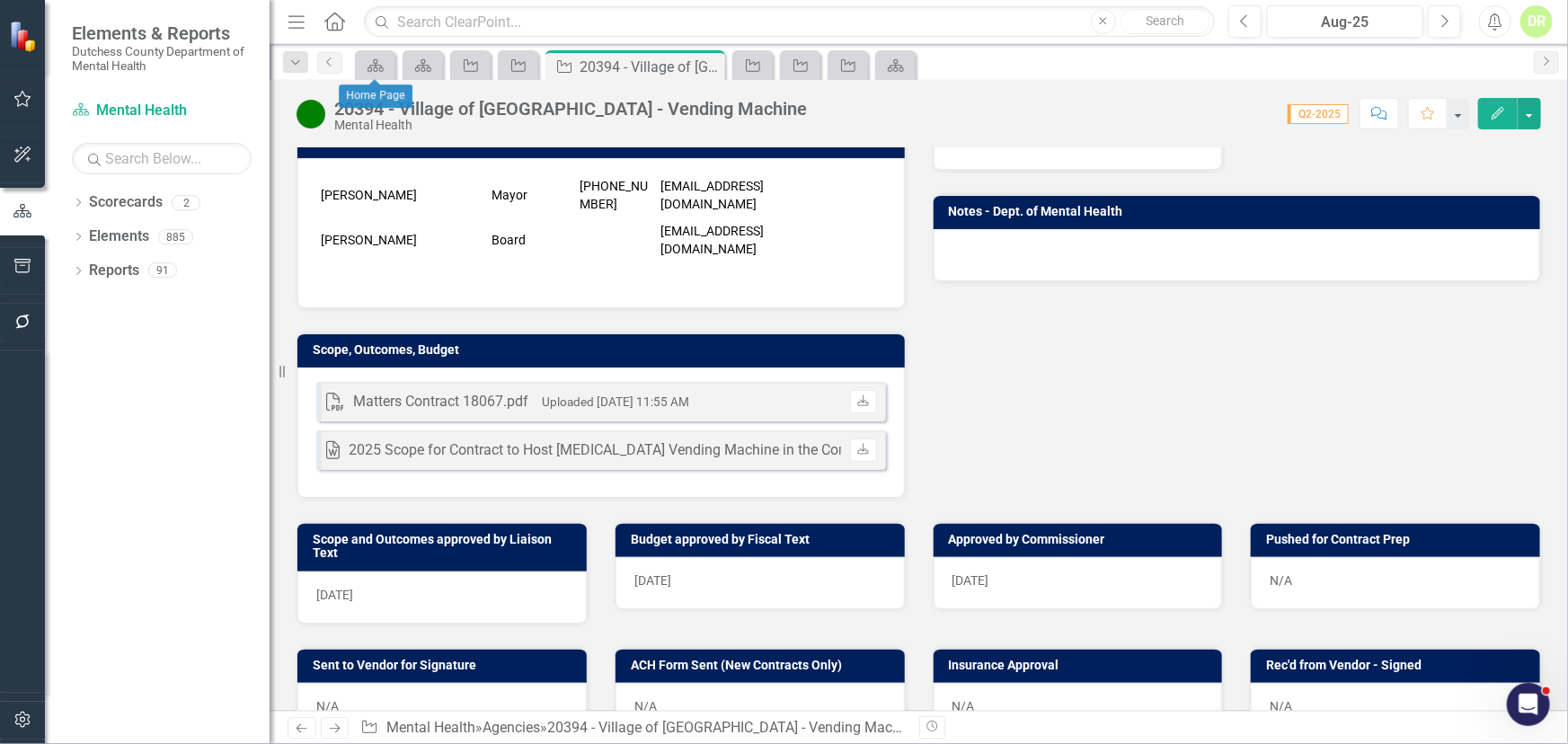
click at [1288, 573] on div "N/A" at bounding box center [1396, 584] width 289 height 52
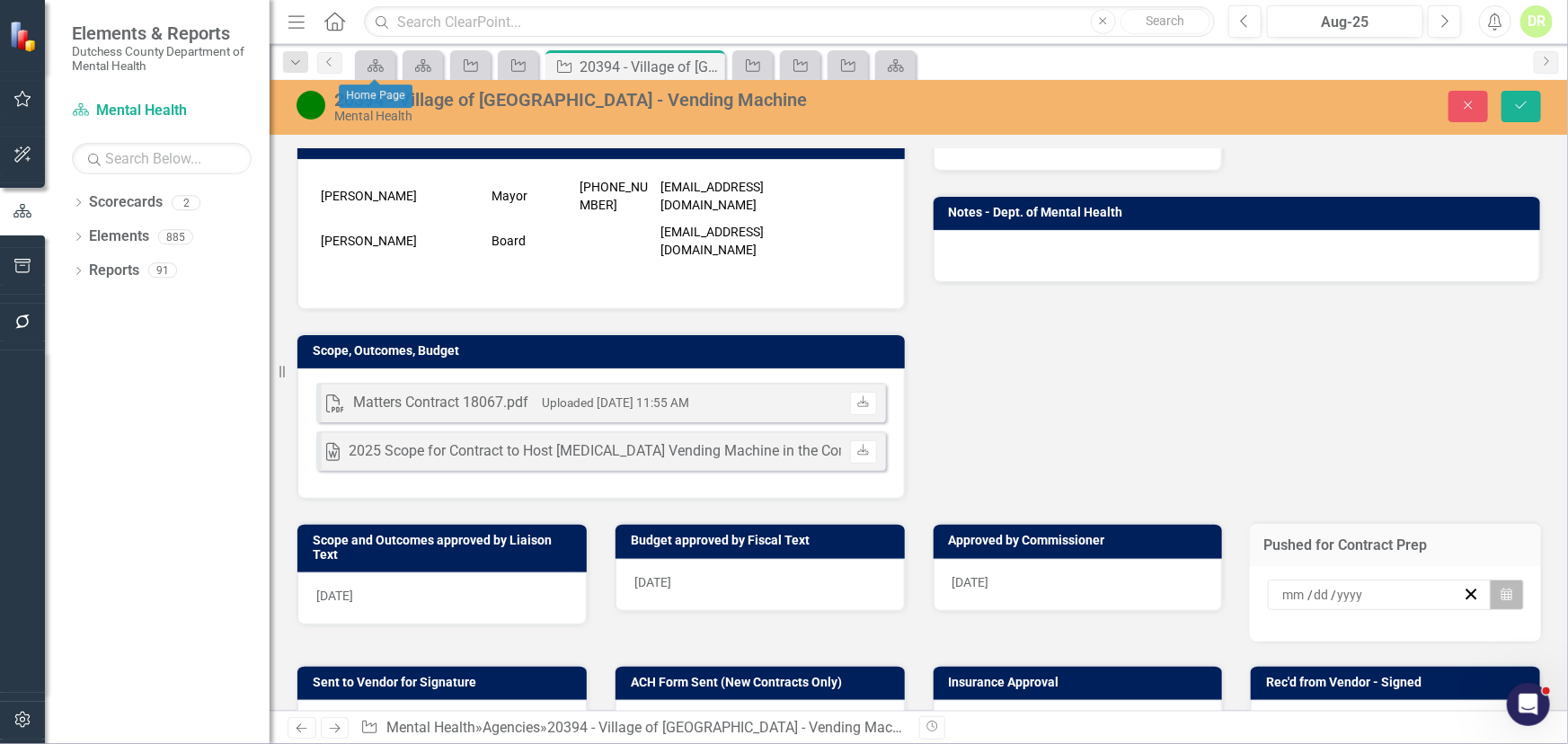
click at [1501, 589] on icon "Calendar" at bounding box center [1507, 596] width 11 height 13
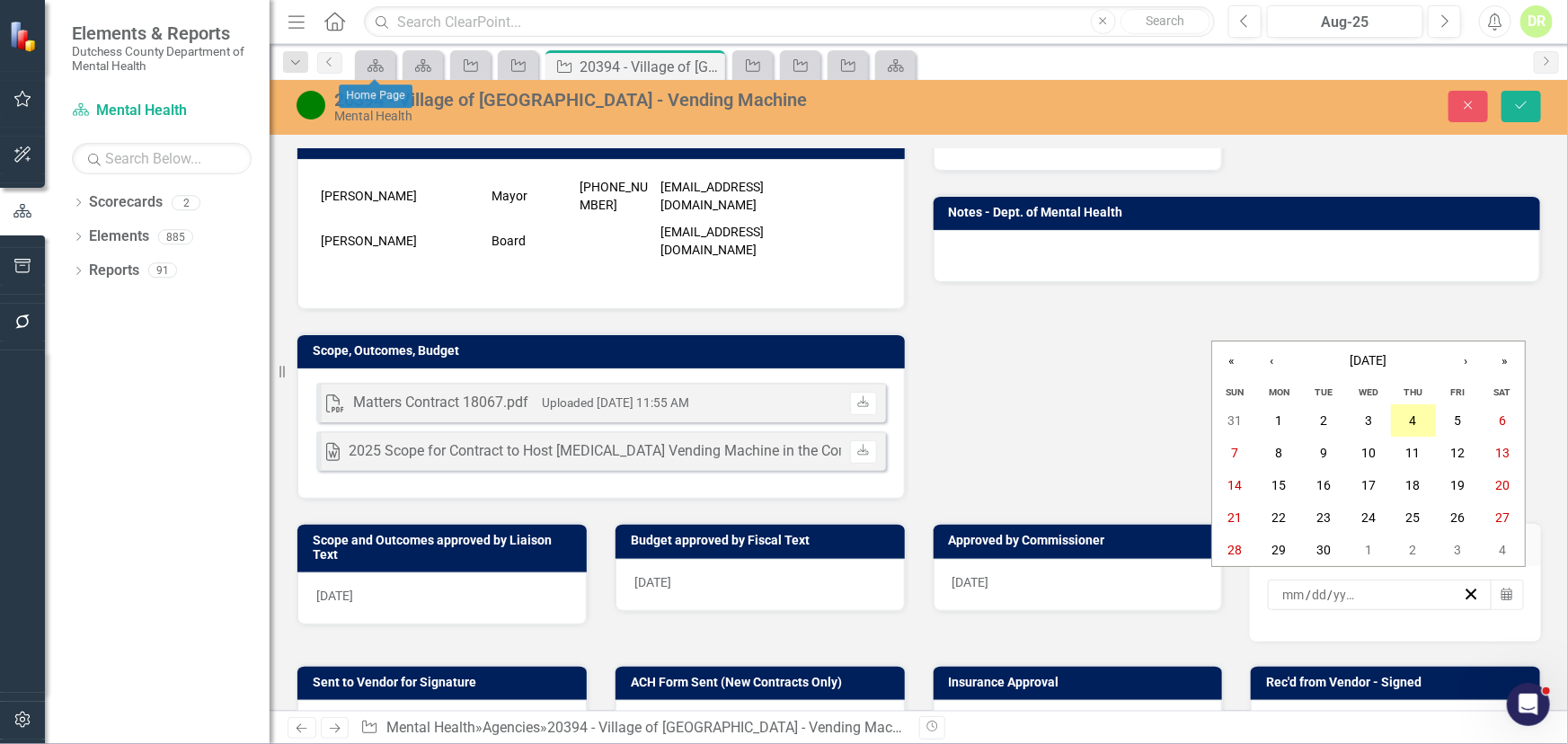
click at [1415, 419] on abbr "4" at bounding box center [1413, 421] width 7 height 15
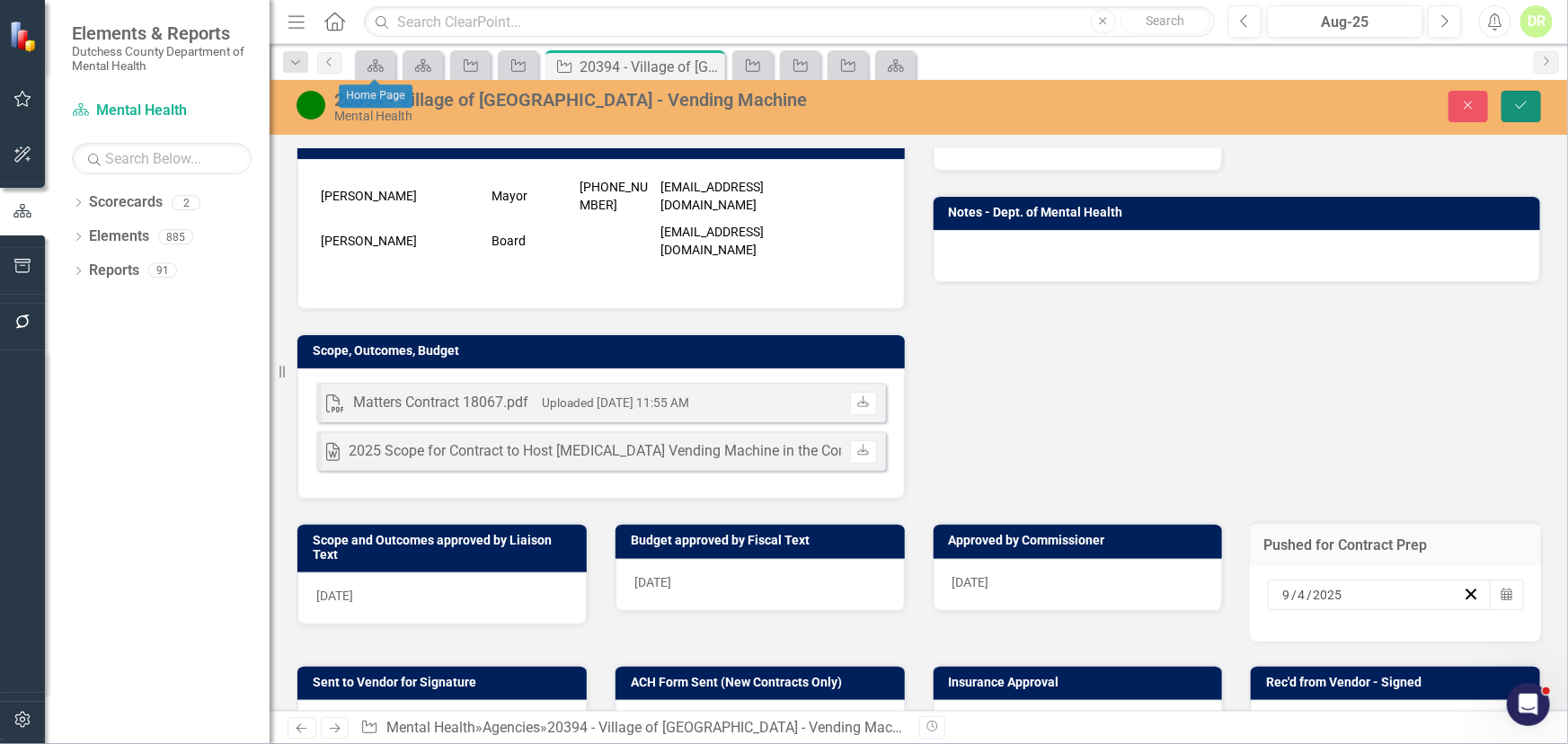
click at [1521, 97] on button "Save" at bounding box center [1521, 107] width 40 height 32
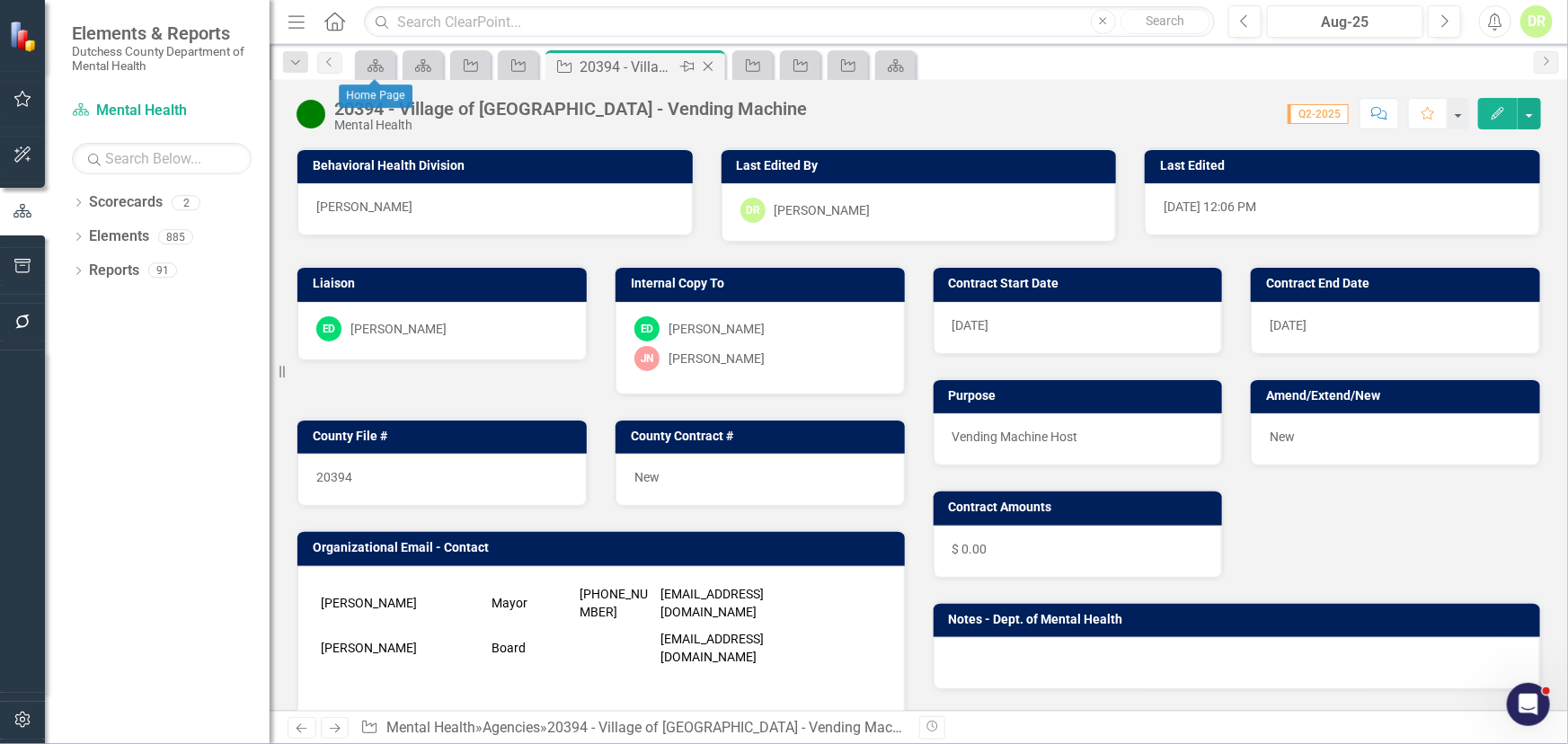
click at [706, 64] on icon at bounding box center [708, 67] width 10 height 10
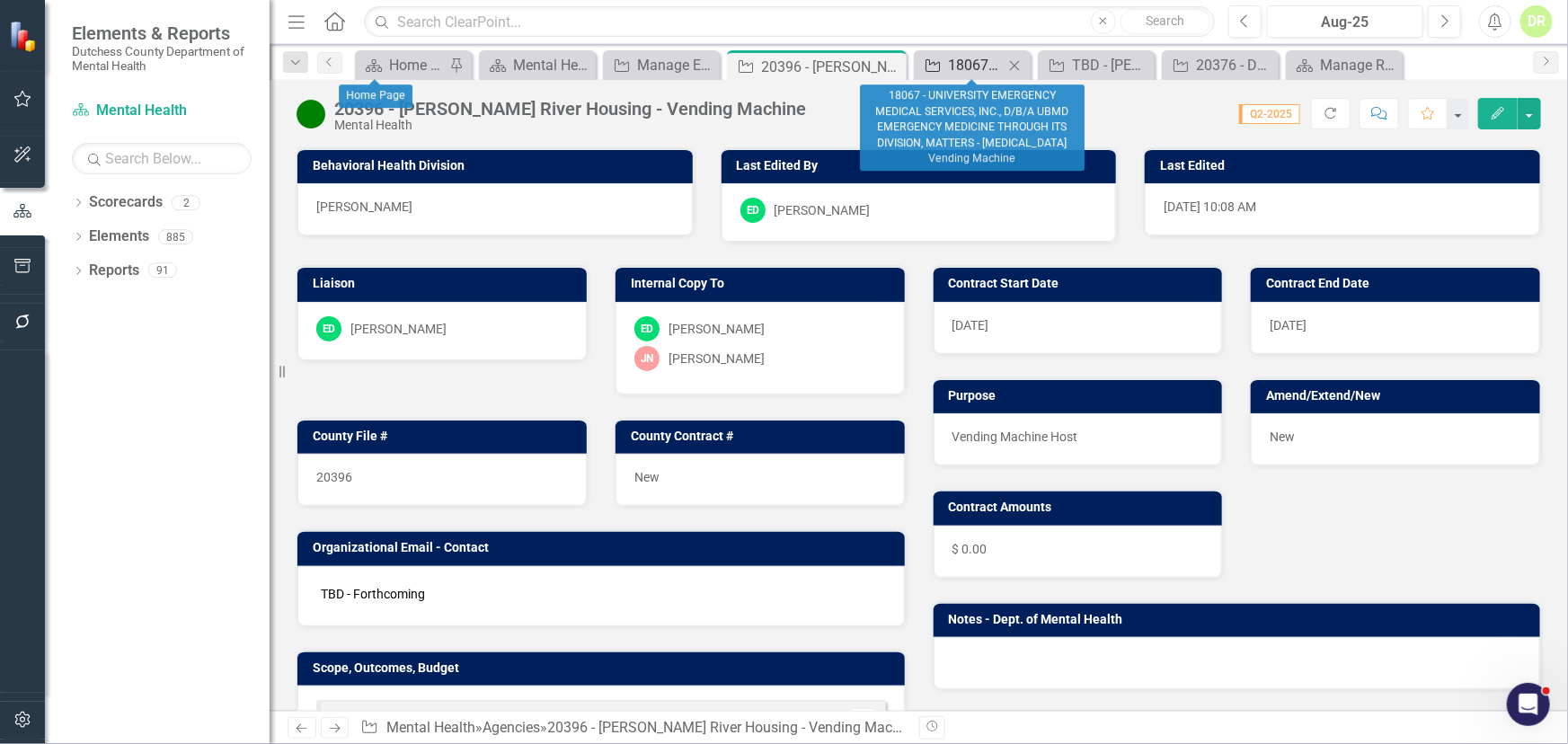
click at [962, 65] on div "18067 - UNIVERSITY EMERGENCY MEDICAL SERVICES, INC., D/B/A UBMD EMERGENCY MEDIC…" at bounding box center [975, 65] width 56 height 22
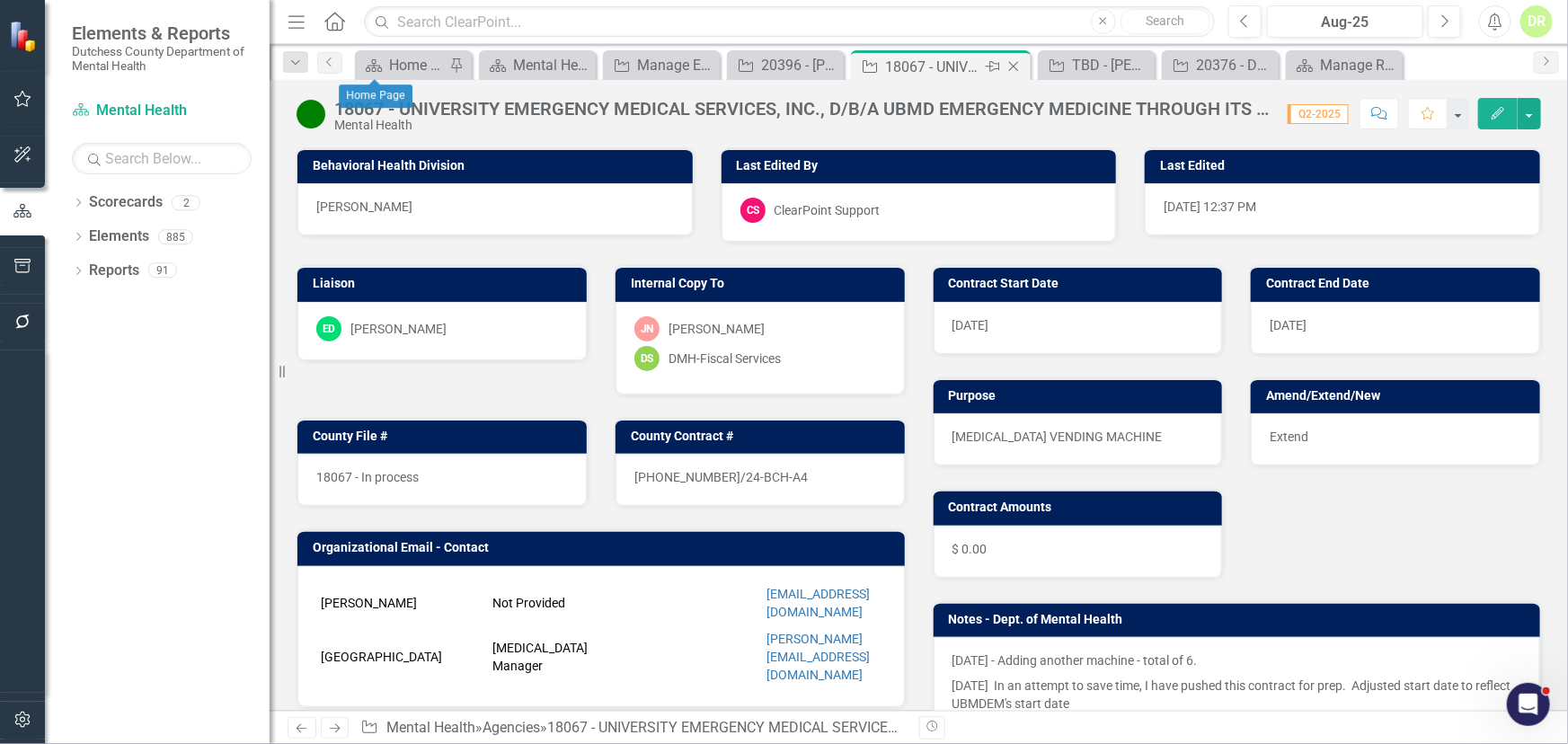
click at [1012, 59] on icon "Close" at bounding box center [1013, 67] width 18 height 15
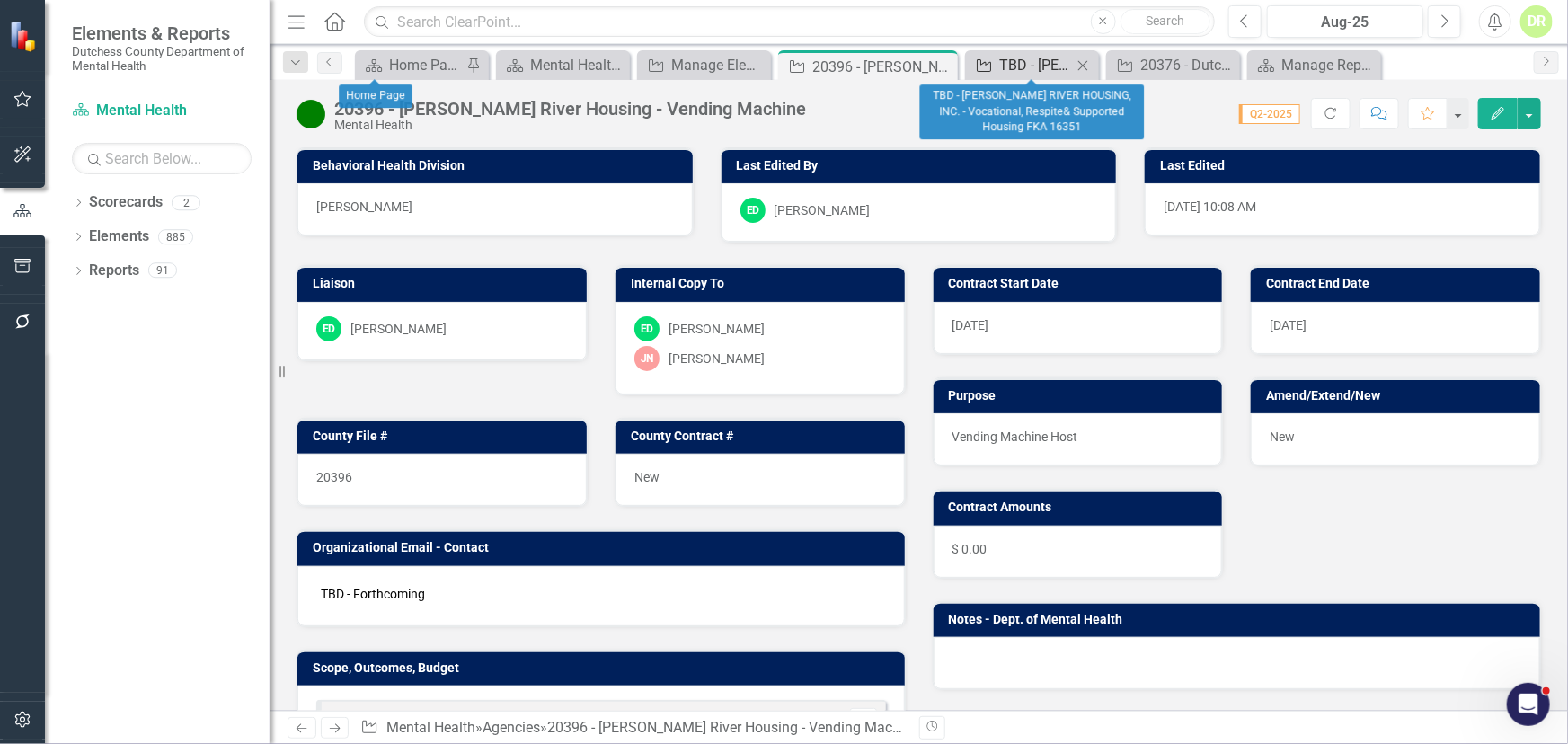
click at [1013, 69] on div "TBD - [PERSON_NAME] RIVER HOUSING, INC. - Vocational, Respite& Supported Housin…" at bounding box center [1035, 65] width 72 height 22
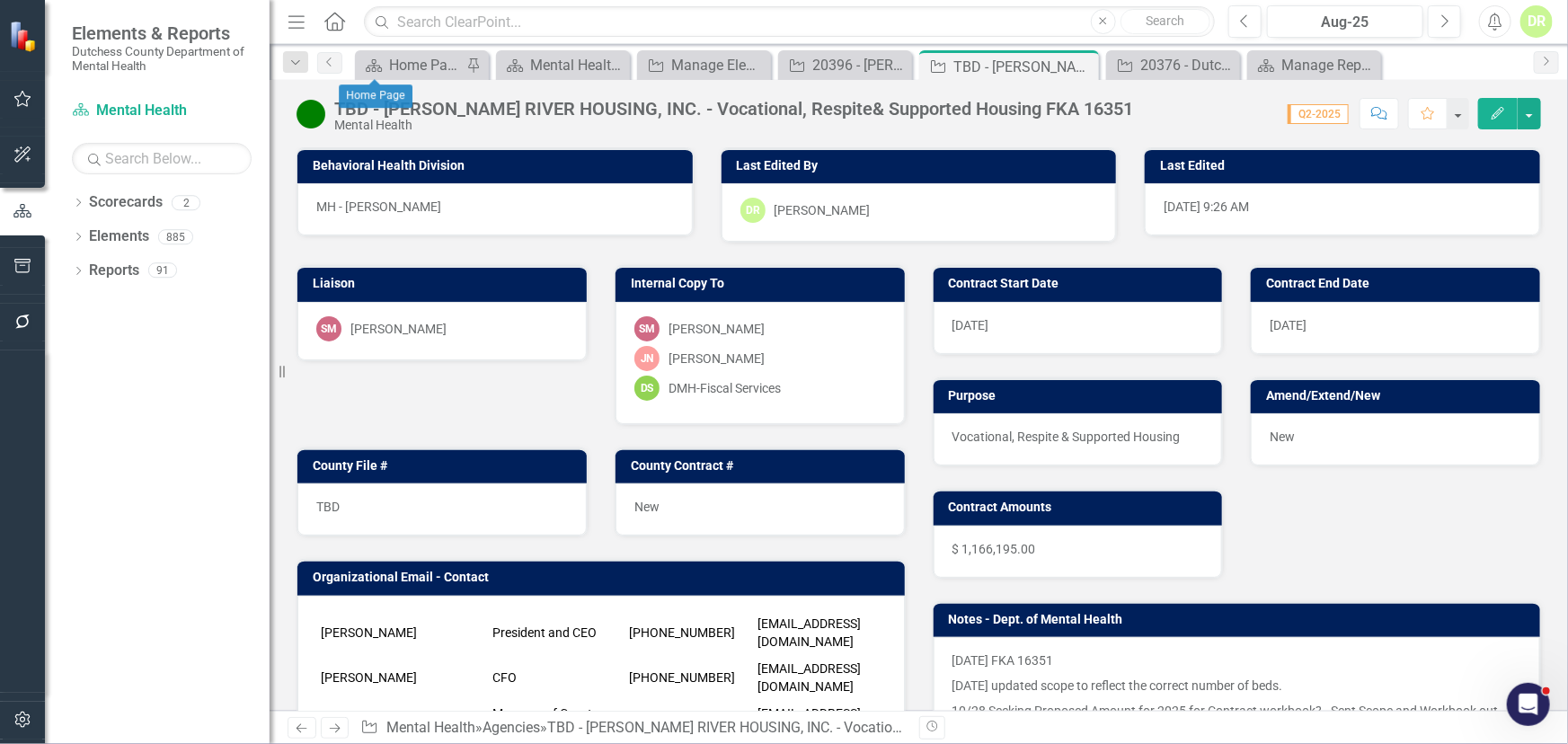
click at [511, 105] on div "TBD - [PERSON_NAME] RIVER HOUSING, INC. - Vocational, Respite& Supported Housin…" at bounding box center [733, 109] width 798 height 19
click at [1079, 63] on icon "Close" at bounding box center [1081, 67] width 18 height 15
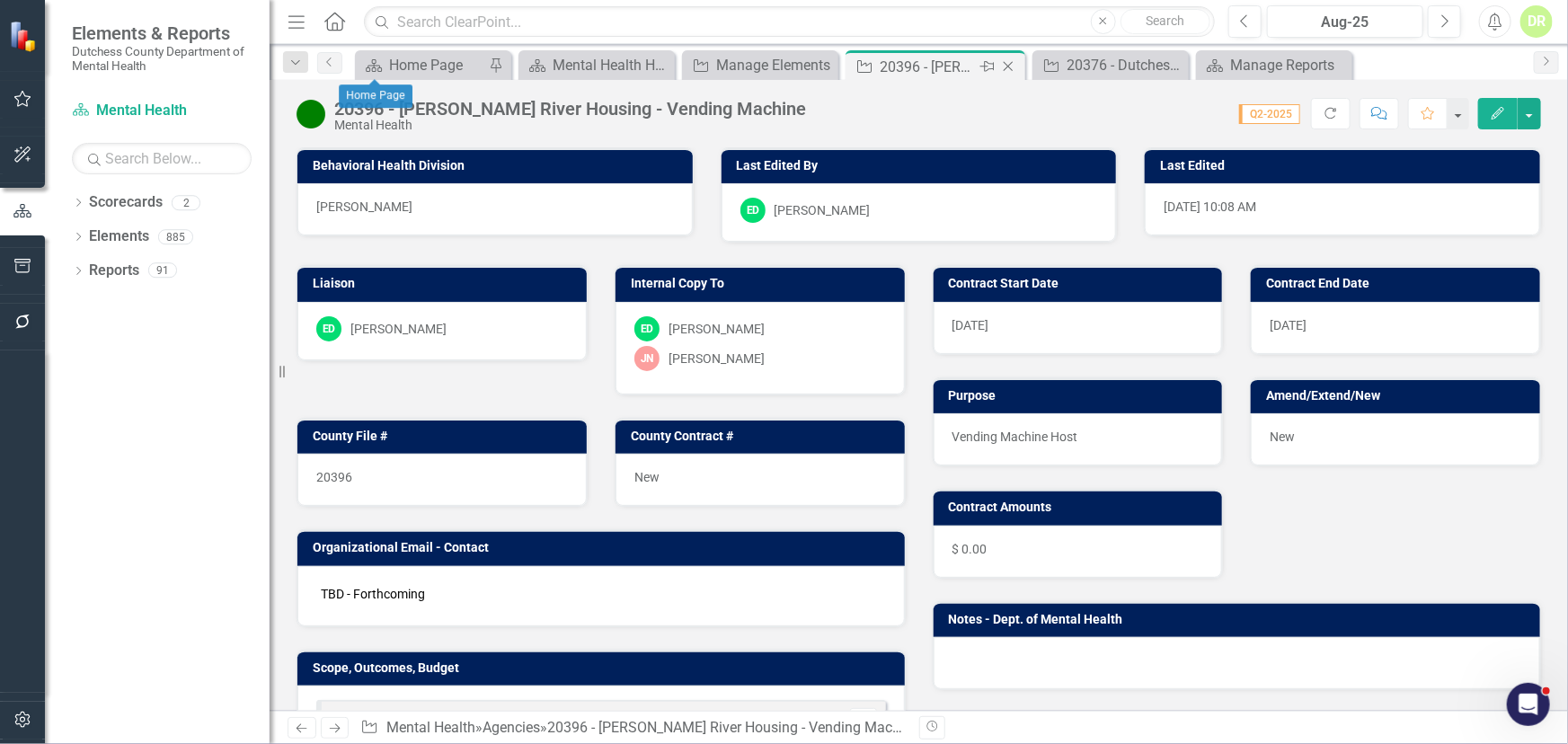
click at [948, 63] on div "20396 - [PERSON_NAME] River Housing - Vending Machine" at bounding box center [928, 67] width 96 height 22
click at [947, 63] on div "20396 - [PERSON_NAME] River Housing - Vending Machine" at bounding box center [928, 67] width 96 height 22
click at [1142, 66] on div "20376 - Dutchess County Sheriff - MAT $$ - OASAS" at bounding box center [1114, 65] width 96 height 22
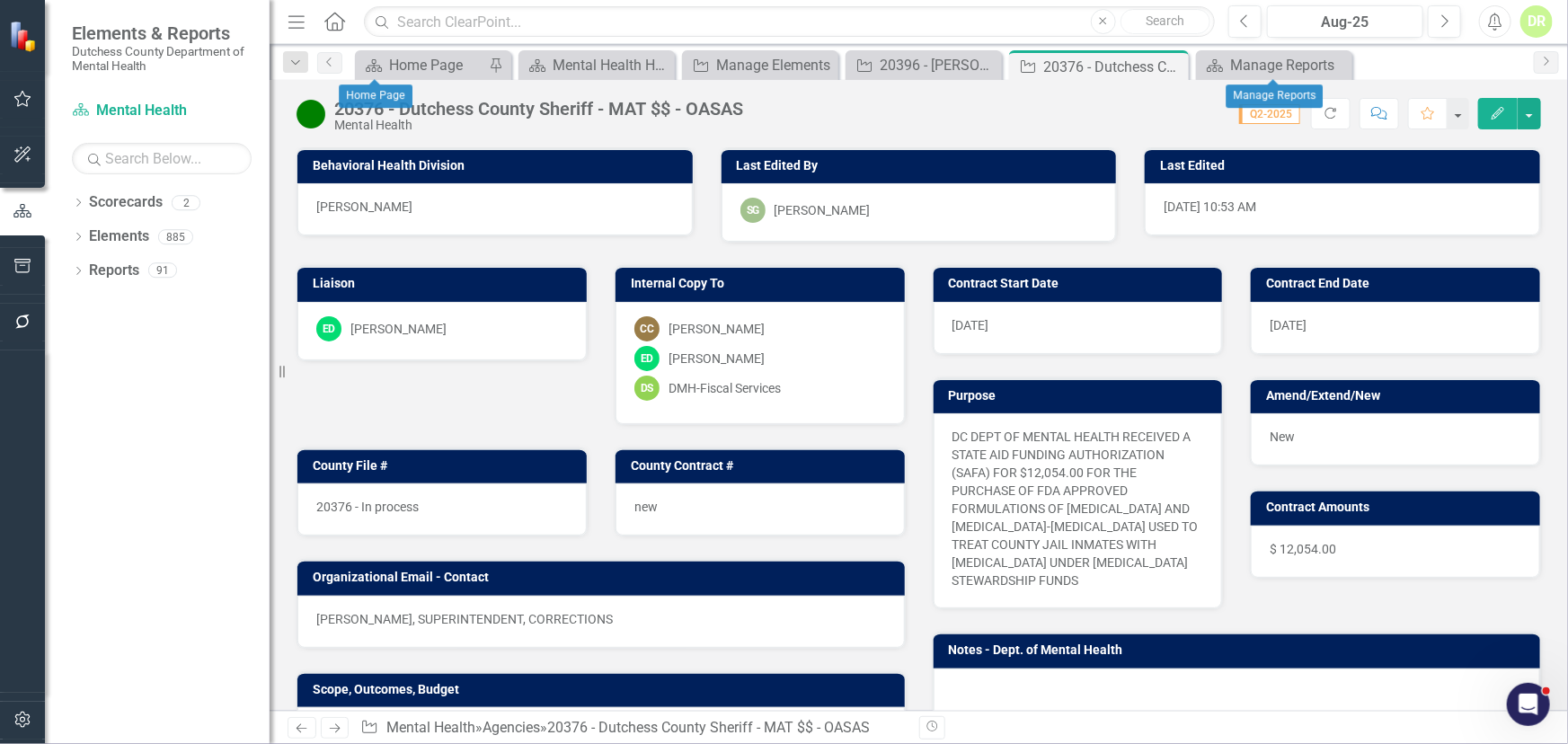
drag, startPoint x: 1333, startPoint y: 64, endPoint x: 1131, endPoint y: 99, distance: 205.0
click at [0, 0] on icon "Close" at bounding box center [0, 0] width 0 height 0
